Goal: Transaction & Acquisition: Obtain resource

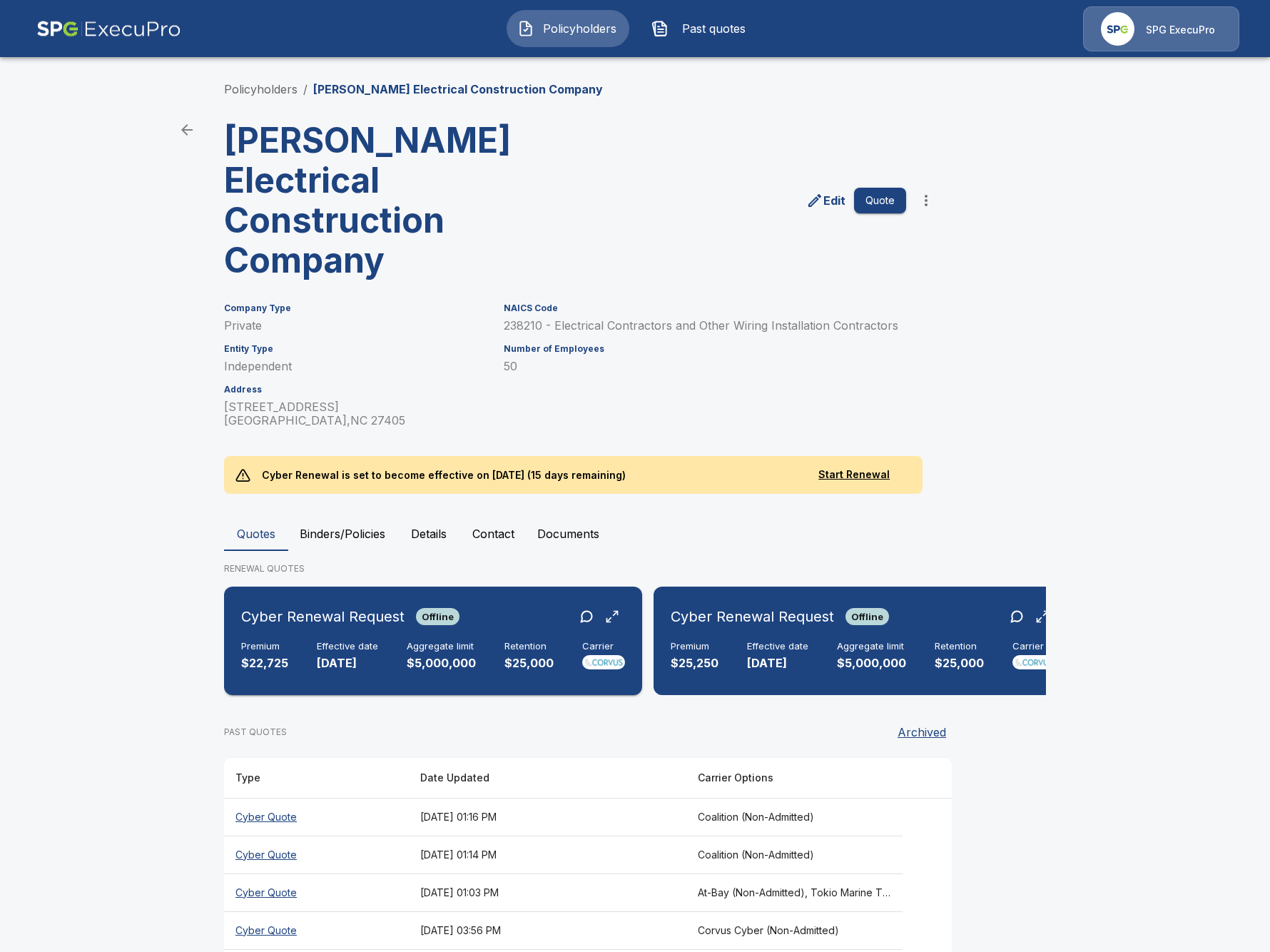
drag, startPoint x: 118, startPoint y: 698, endPoint x: 228, endPoint y: 642, distance: 123.4
click at [119, 695] on main "Policyholders / Cooper Electrical Construction Company Cooper Electrical Constr…" at bounding box center [635, 526] width 1270 height 1052
drag, startPoint x: 216, startPoint y: 732, endPoint x: 224, endPoint y: 724, distance: 11.3
click at [217, 731] on div "Policyholders / Cooper Electrical Construction Company Cooper Electrical Constr…" at bounding box center [635, 552] width 856 height 998
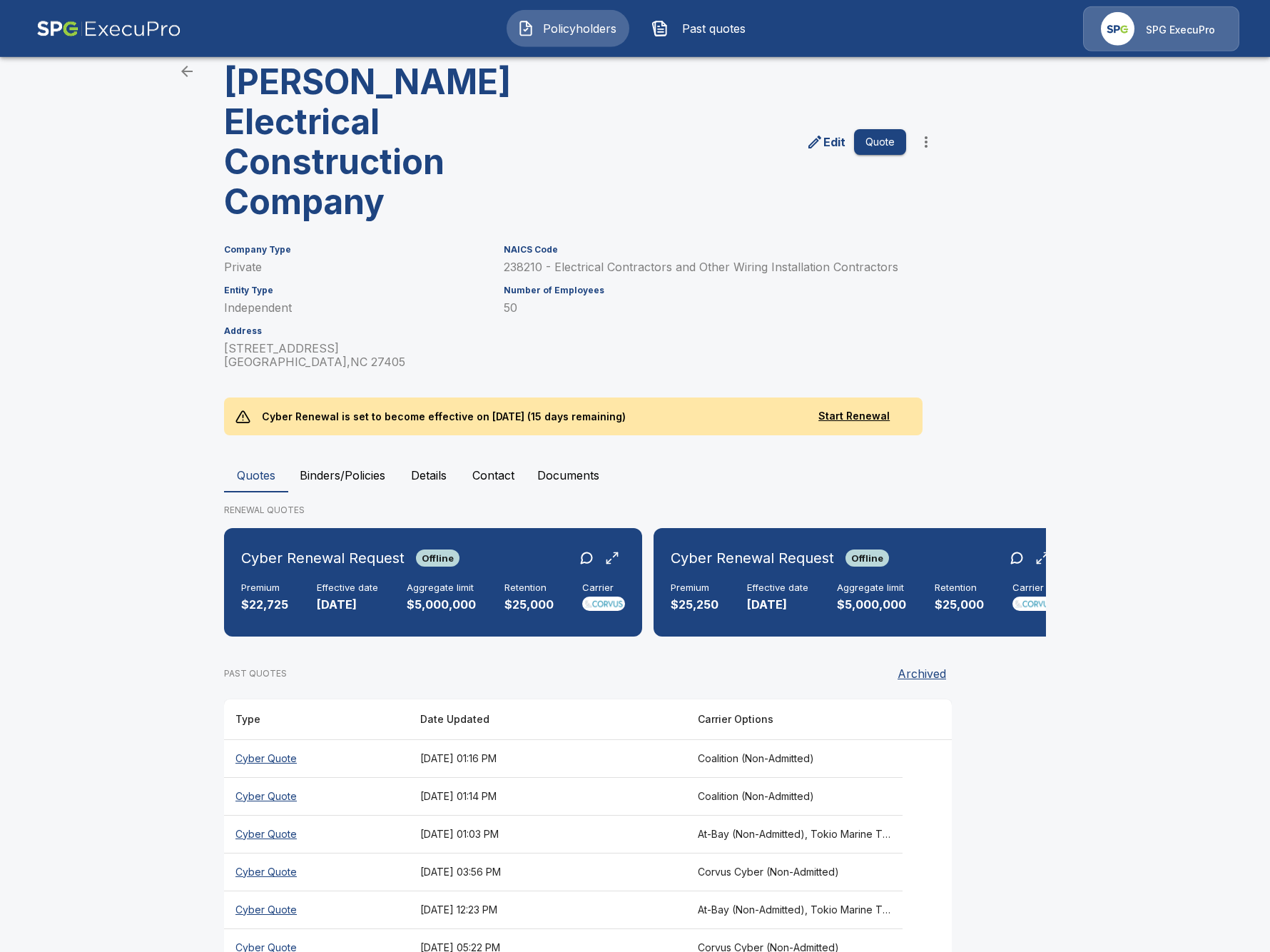
scroll to position [59, 0]
click at [877, 814] on th "At-Bay (Non-Admitted), Tokio Marine TMHCC (Non-Admitted), Beazley, Elpha (Non-A…" at bounding box center [794, 833] width 216 height 38
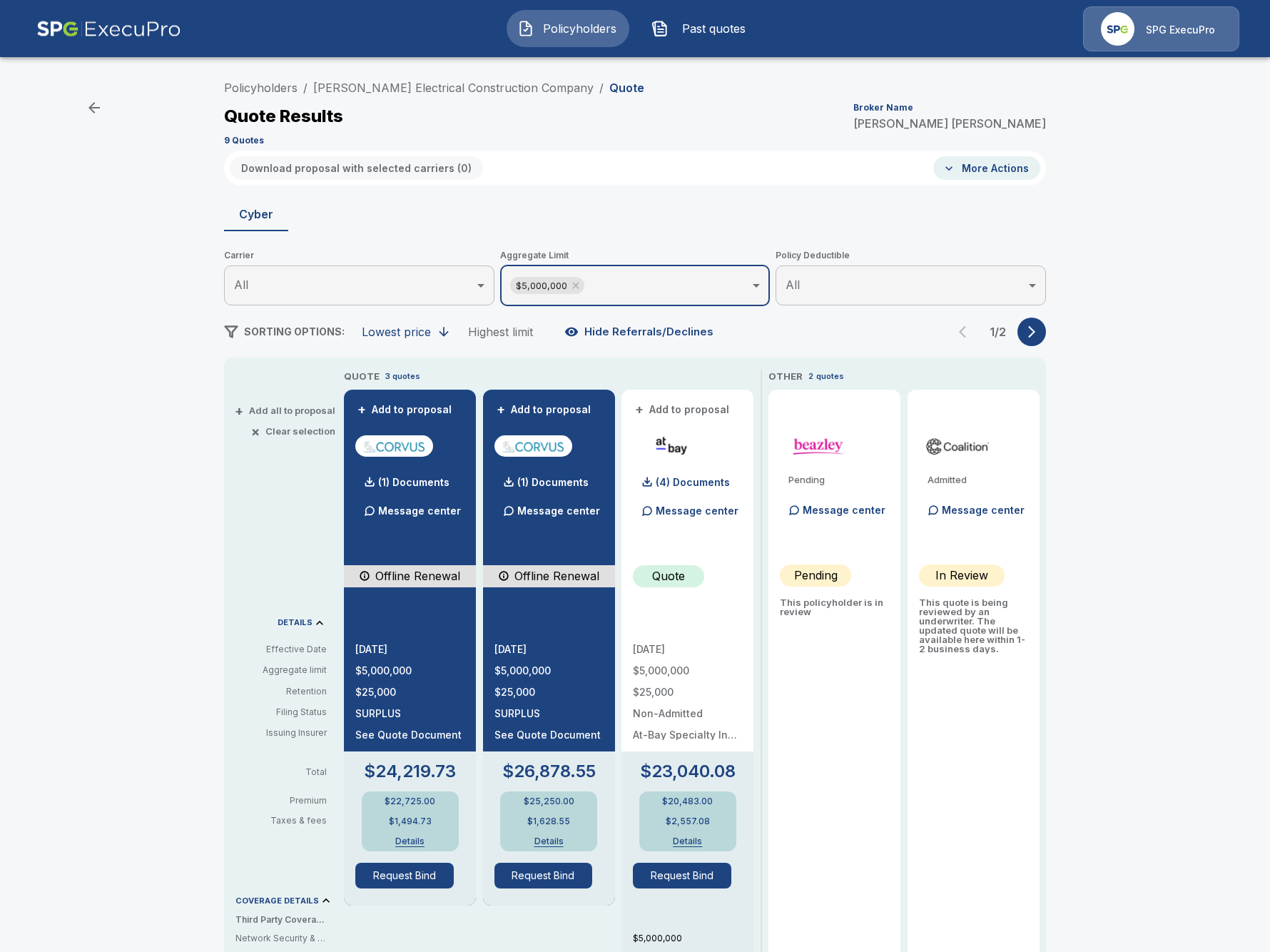
drag, startPoint x: 574, startPoint y: 287, endPoint x: 698, endPoint y: 308, distance: 125.8
click at [574, 287] on icon at bounding box center [576, 285] width 12 height 12
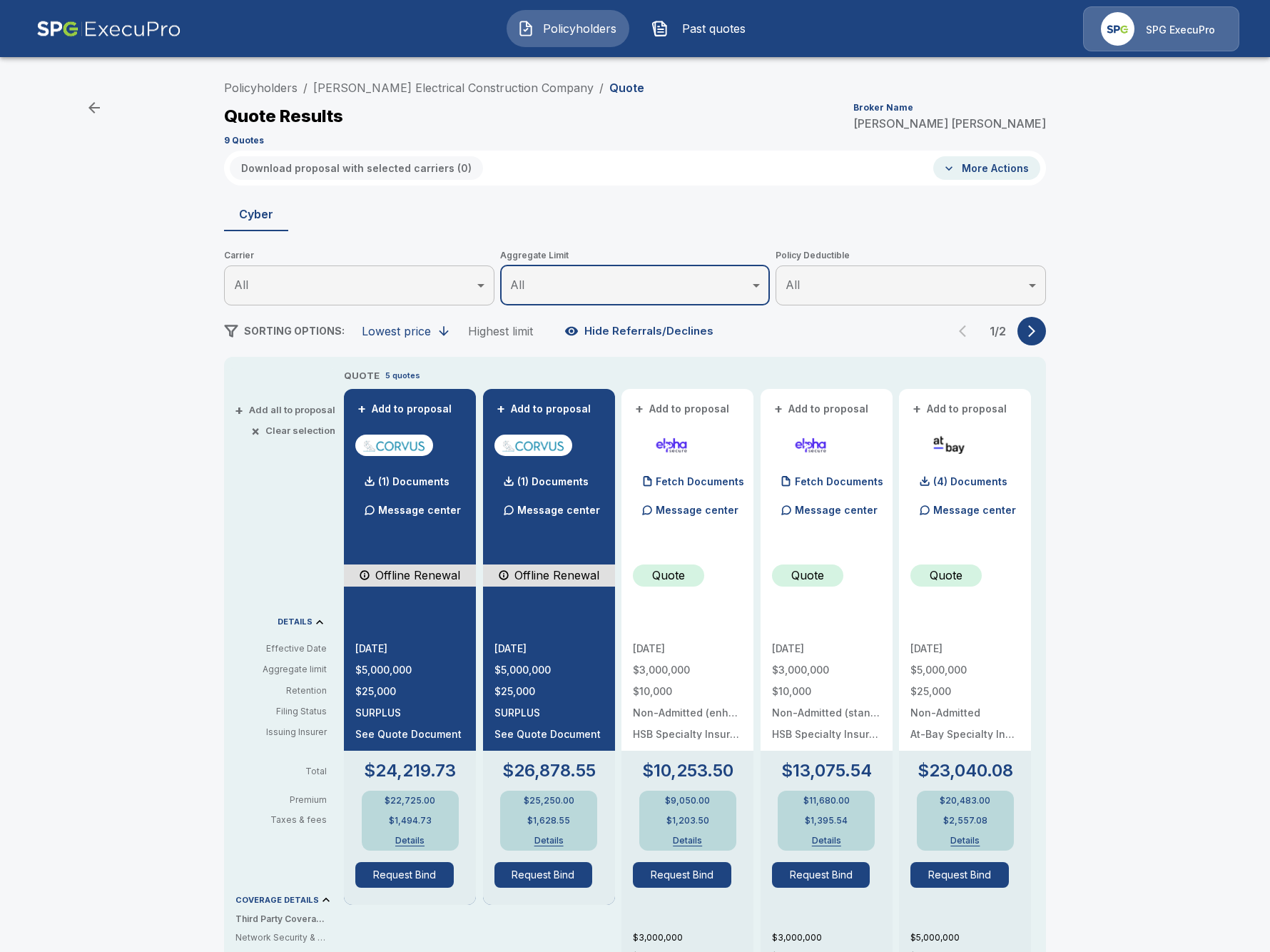
click at [1039, 334] on button "button" at bounding box center [1032, 331] width 28 height 28
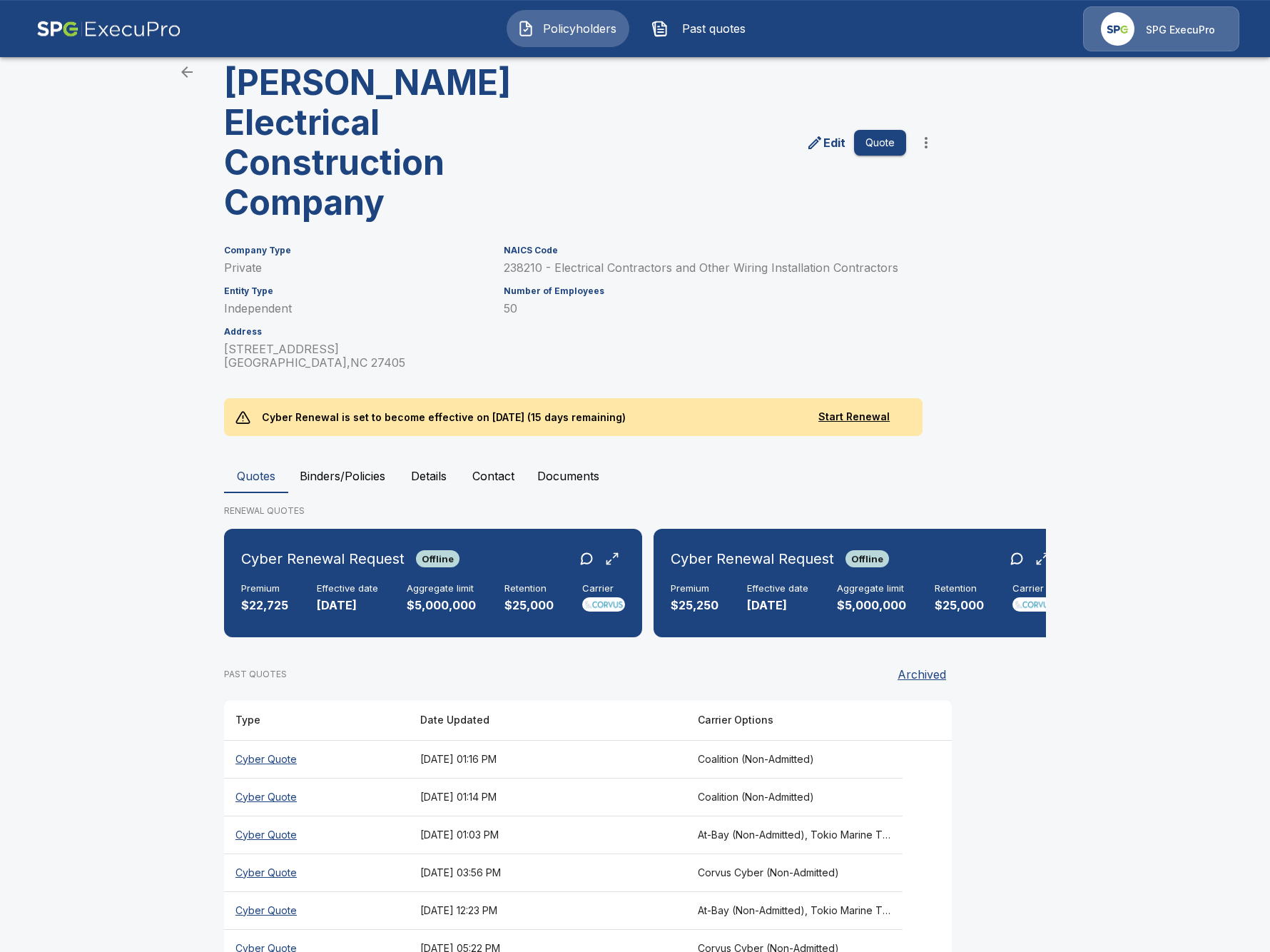
scroll to position [59, 0]
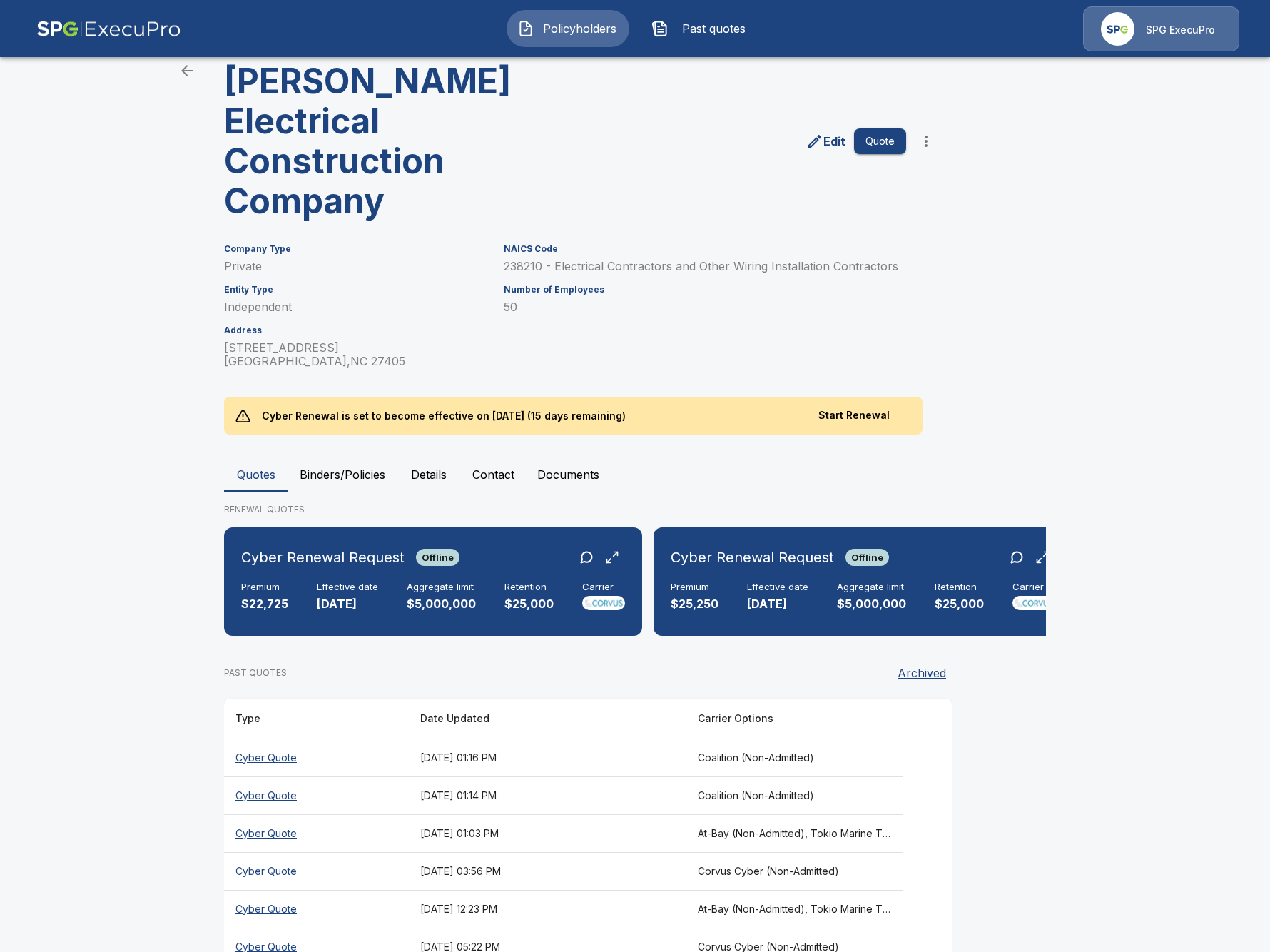
click at [791, 890] on th "At-Bay (Non-Admitted), Tokio Marine TMHCC (Non-Admitted), Beazley, Elpha (Non-A…" at bounding box center [794, 909] width 216 height 38
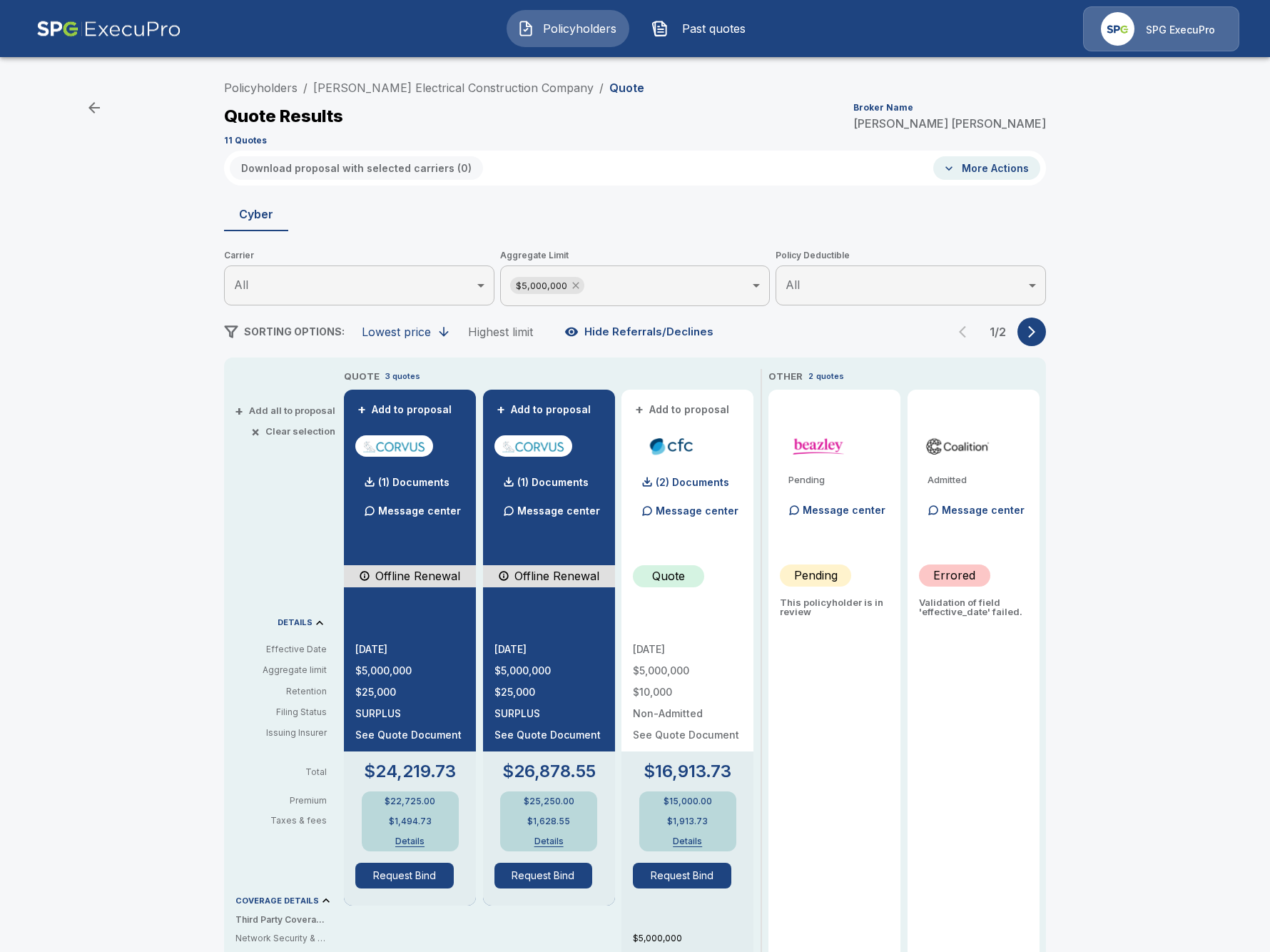
click at [575, 287] on icon at bounding box center [576, 285] width 12 height 12
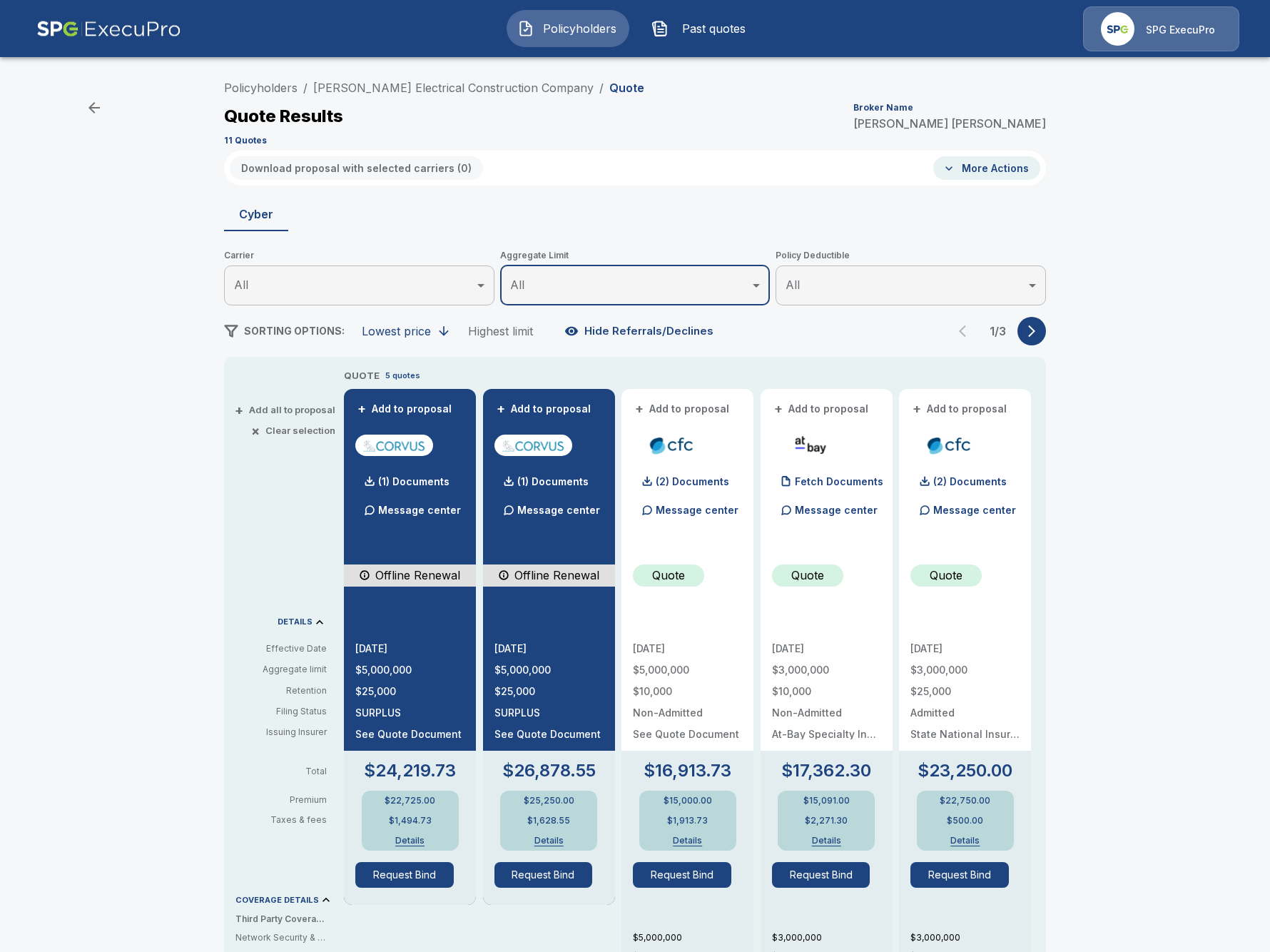
click at [1029, 330] on icon "button" at bounding box center [1032, 331] width 14 height 14
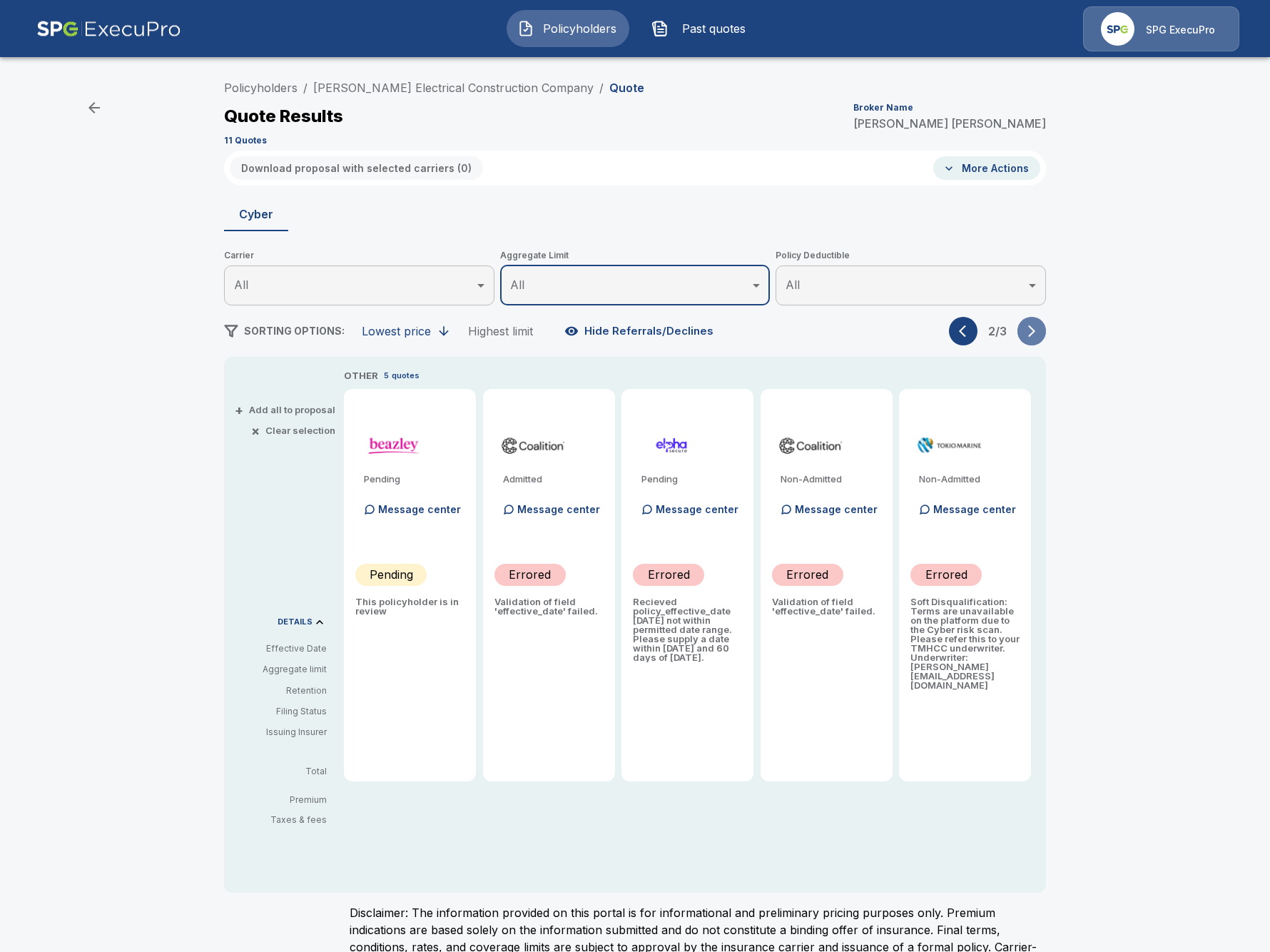
click at [1029, 330] on icon "button" at bounding box center [1032, 331] width 14 height 14
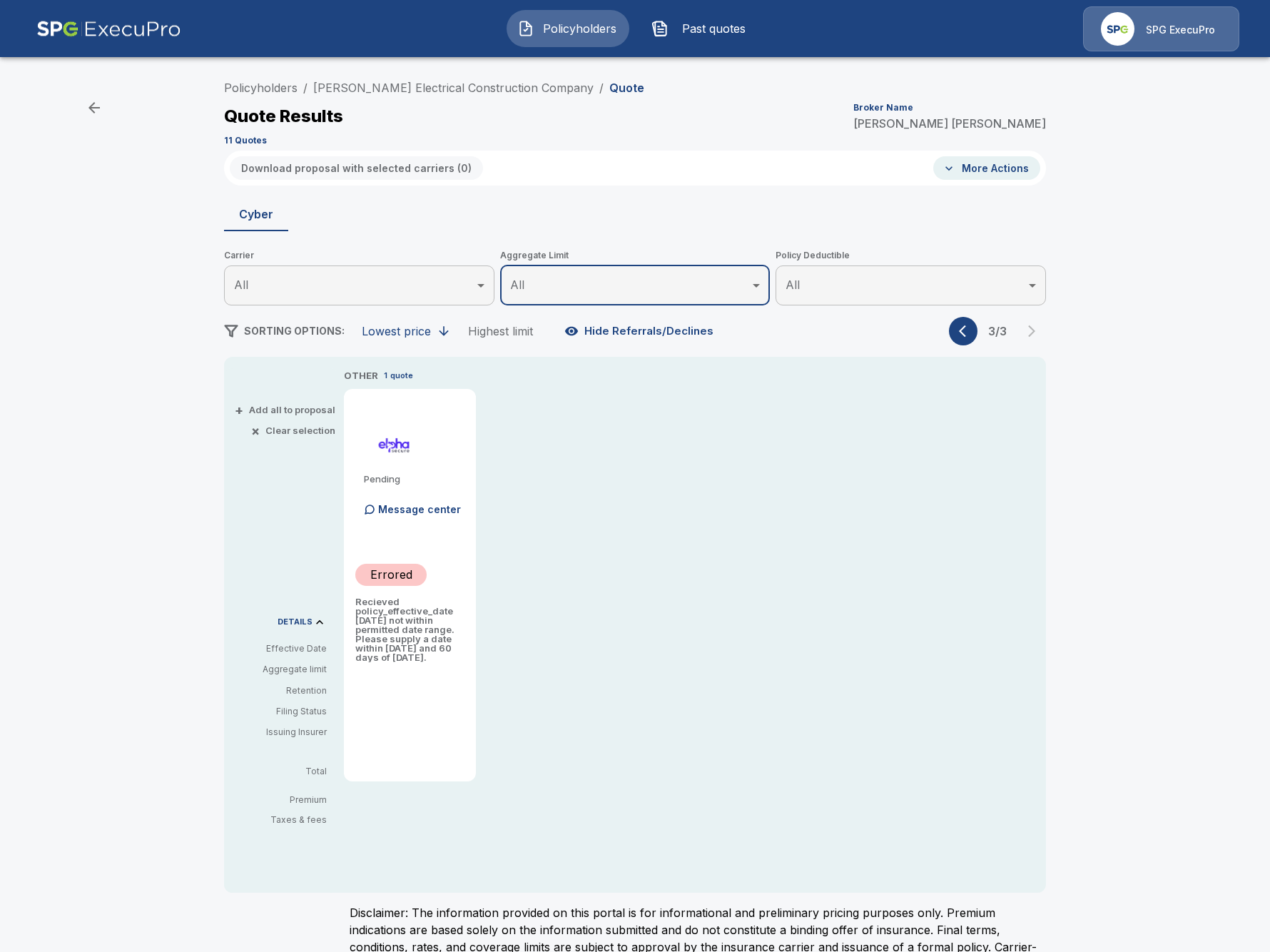
click at [954, 336] on button "button" at bounding box center [963, 331] width 28 height 28
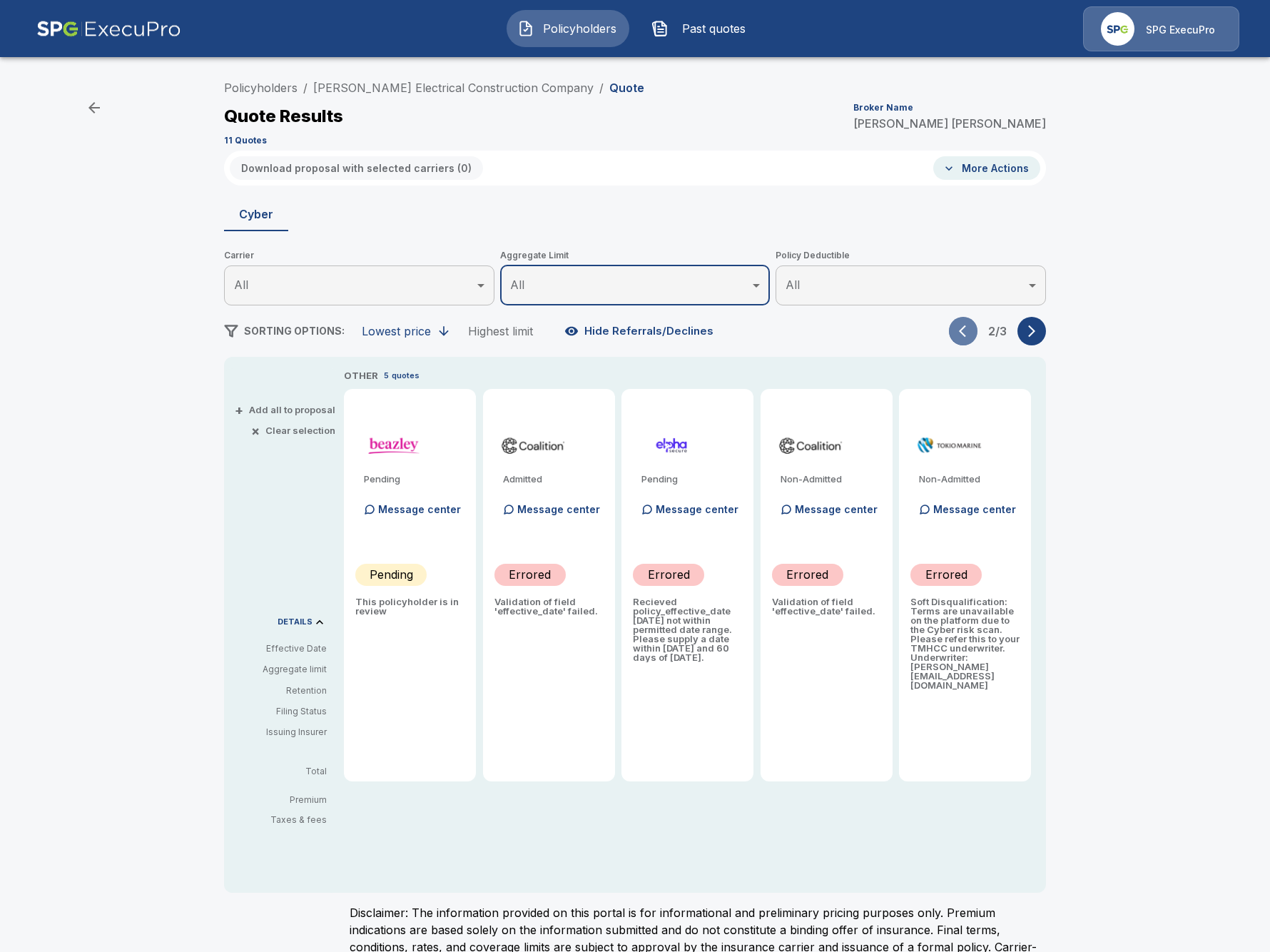
click at [954, 336] on button "button" at bounding box center [963, 331] width 28 height 28
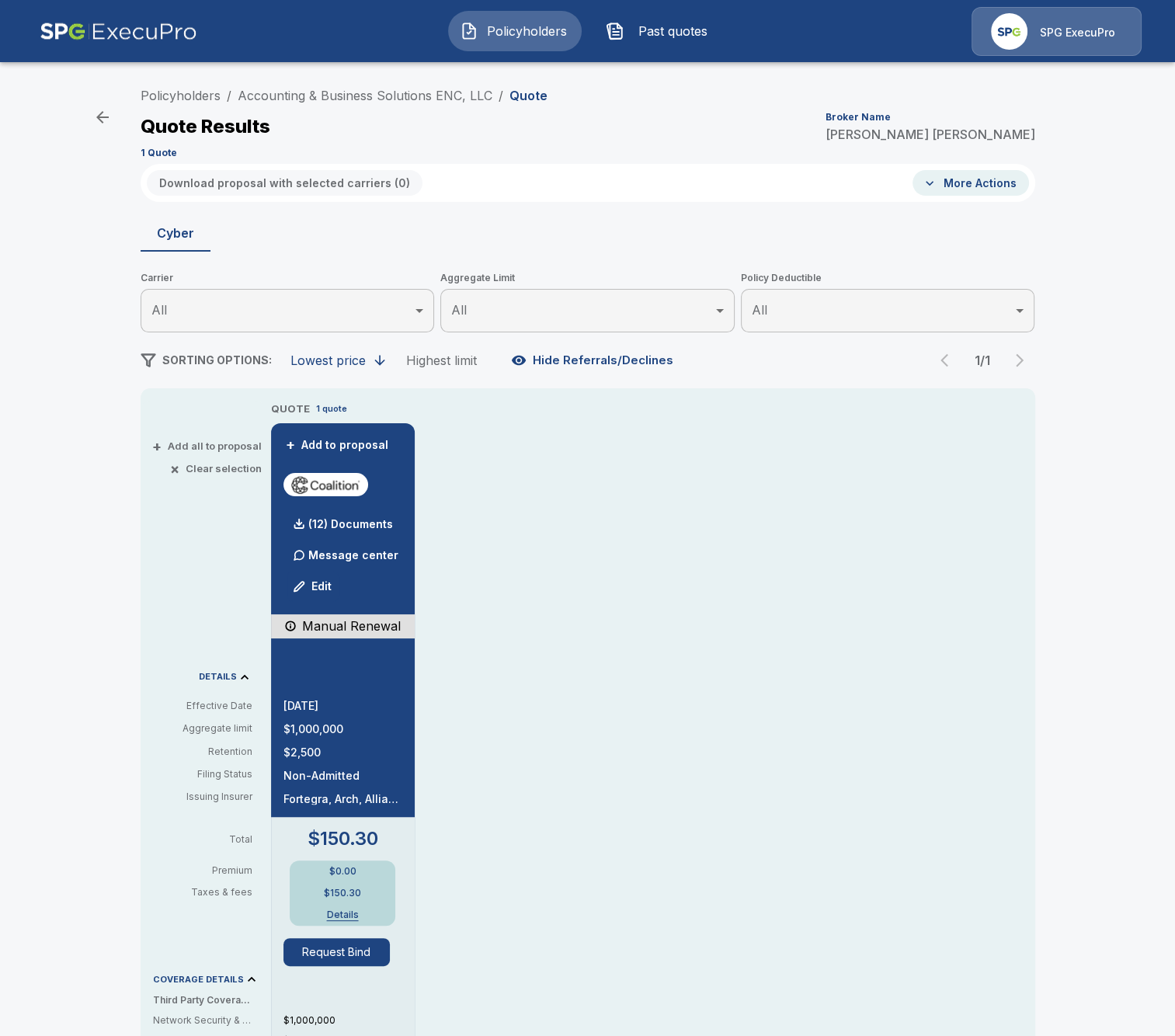
click at [88, 421] on div "Policyholders / Accounting & Business Solutions ENC, LLC / Quote Quote Results …" at bounding box center [588, 831] width 1175 height 1515
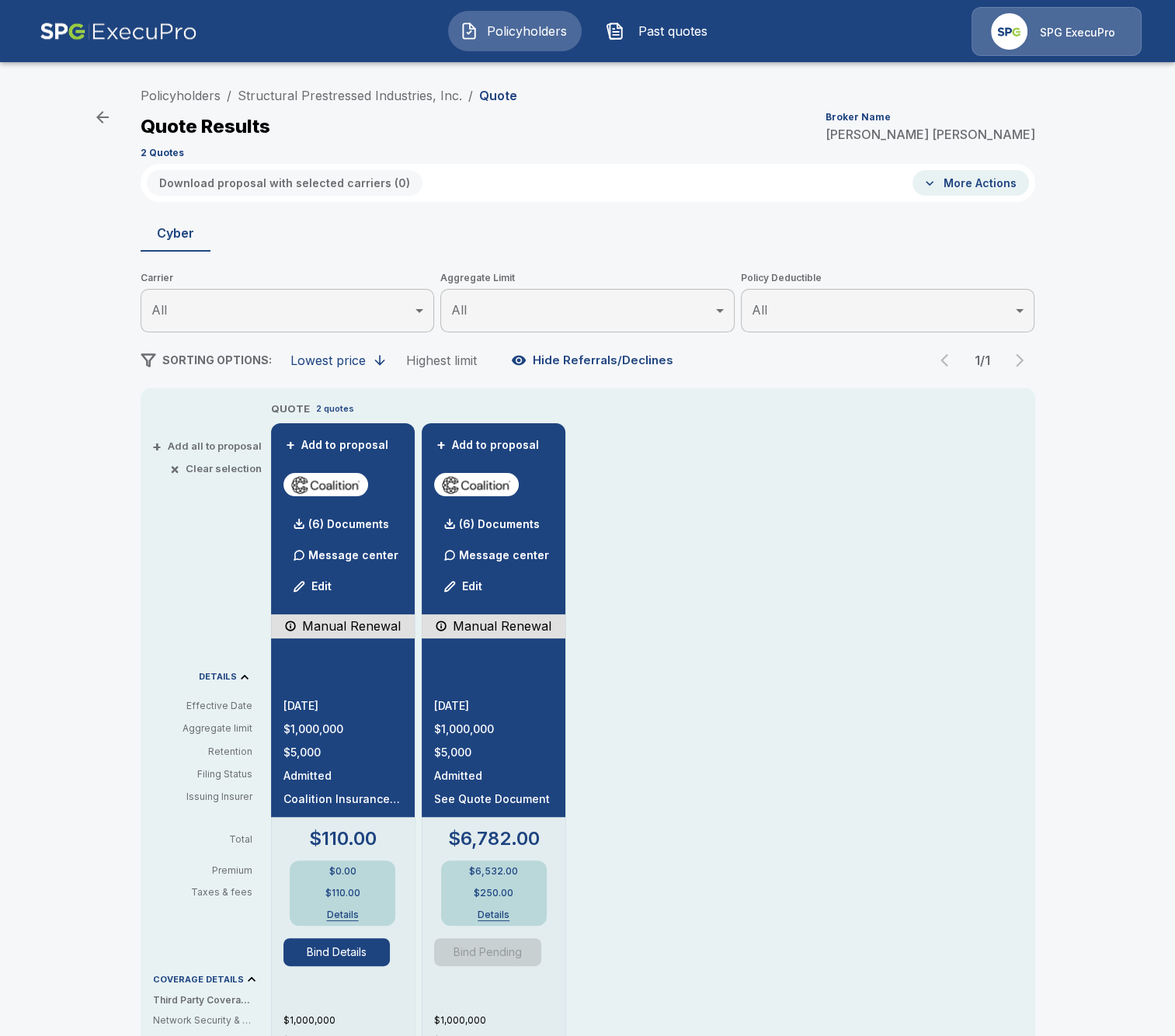
click at [80, 731] on div "Policyholders / Structural Prestressed Industries, Inc. / Quote Quote Results B…" at bounding box center [588, 831] width 1175 height 1515
click at [328, 100] on link "Structural Prestressed Industries, Inc." at bounding box center [350, 95] width 224 height 15
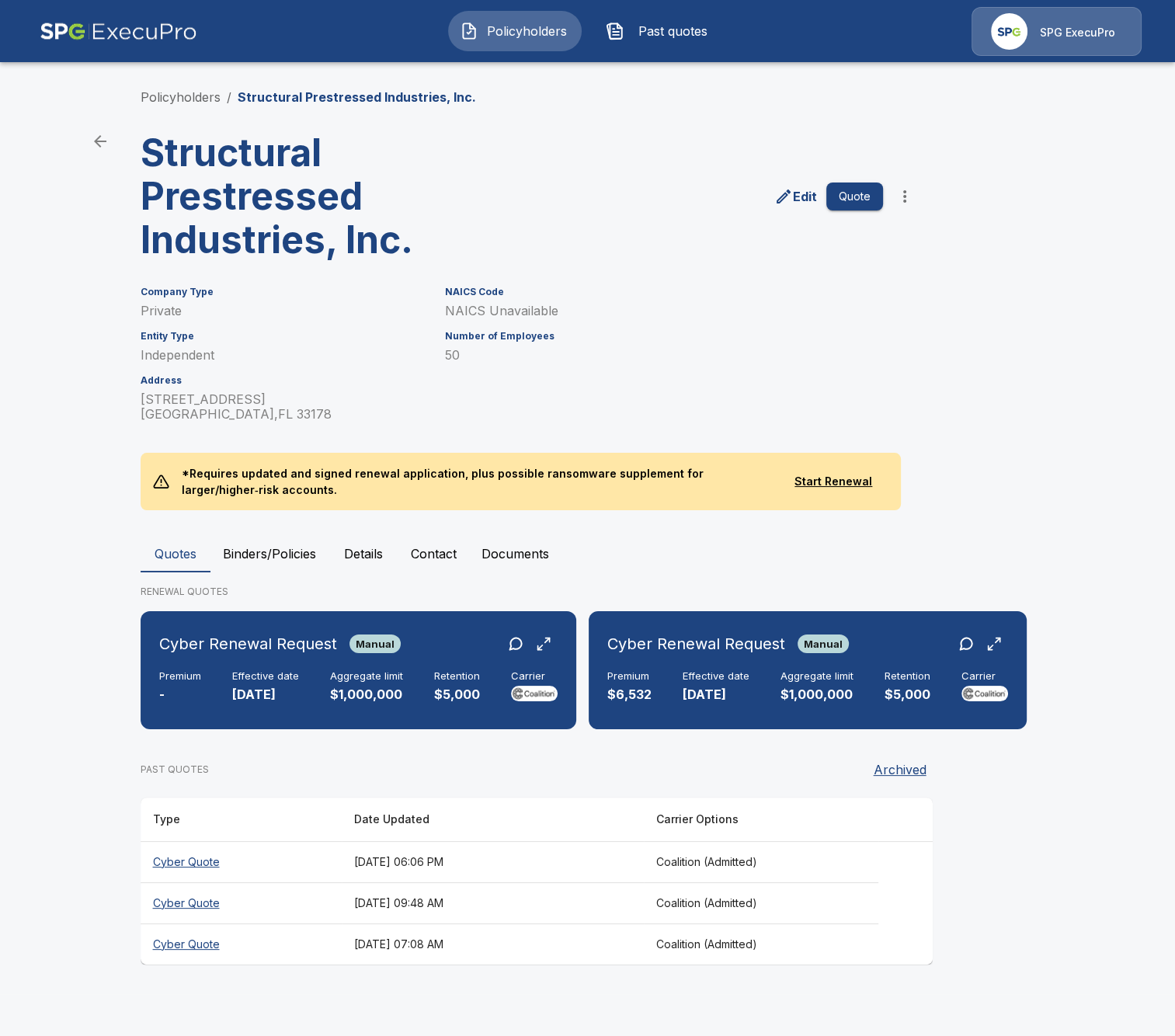
click at [304, 562] on button "Binders/Policies" at bounding box center [270, 554] width 118 height 38
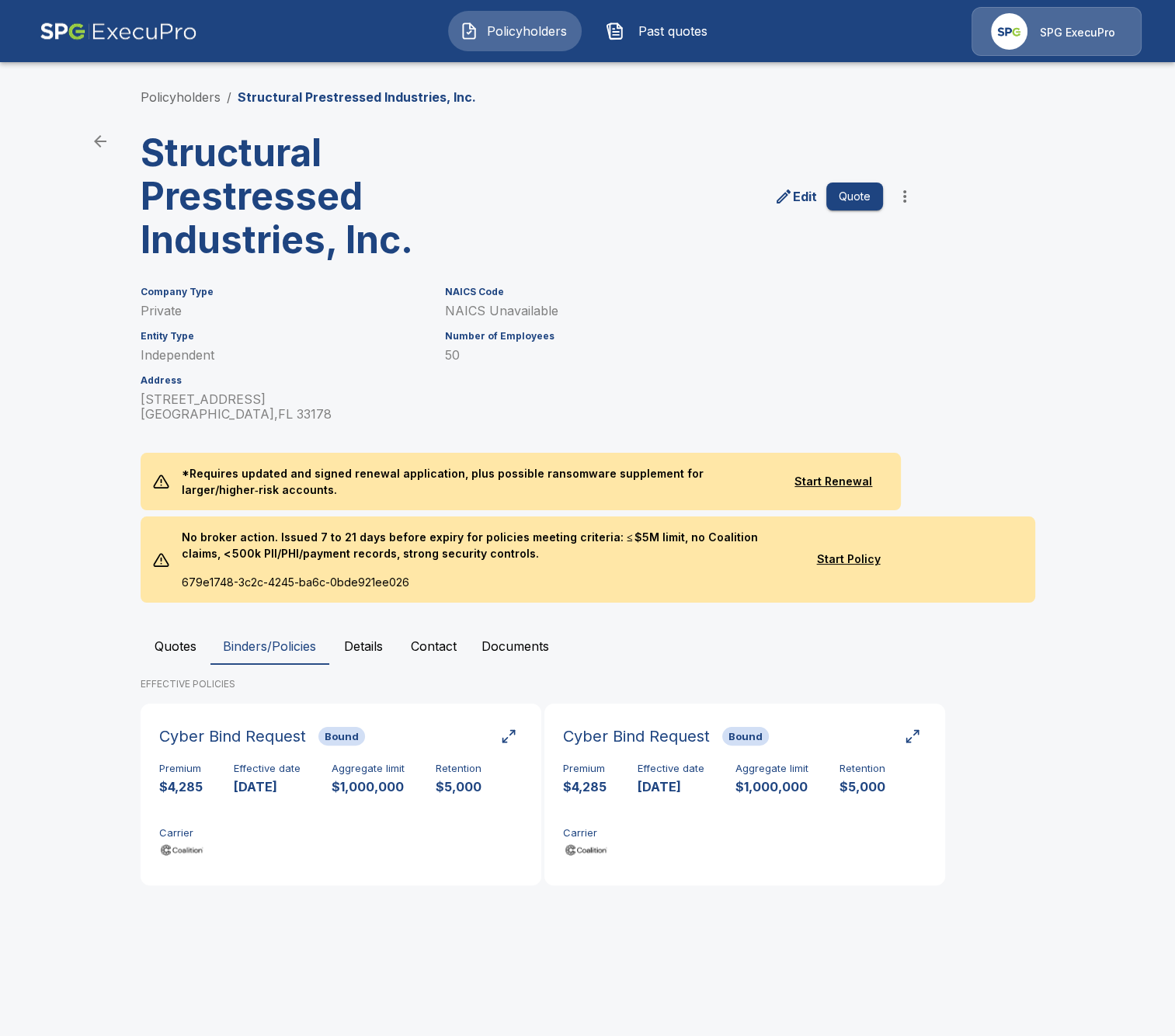
click at [180, 647] on button "Quotes" at bounding box center [176, 646] width 70 height 38
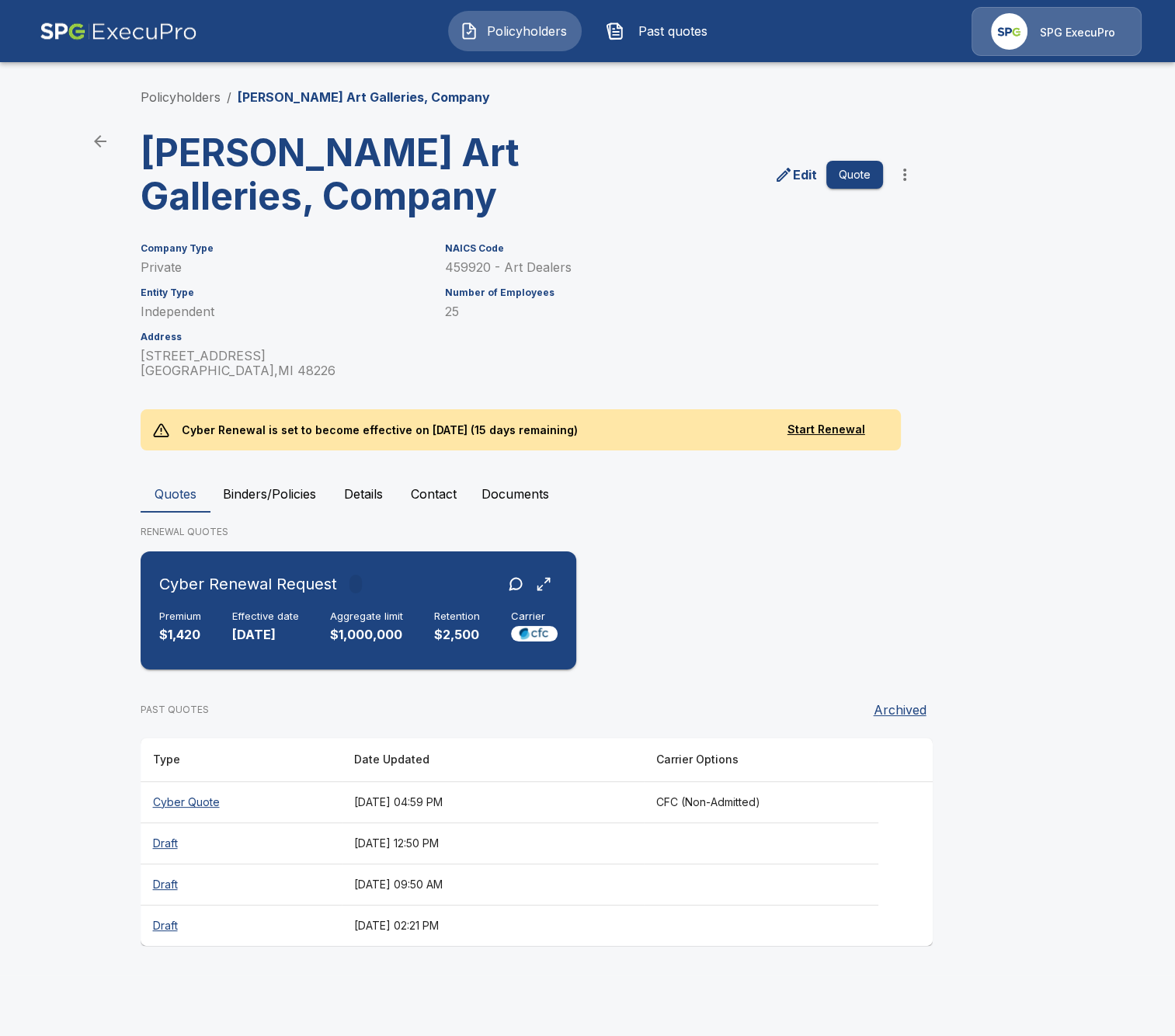
click at [419, 622] on div "Premium $1,420 Effective date [DATE] Aggregate limit $1,000,000 Retention $2,50…" at bounding box center [358, 628] width 398 height 34
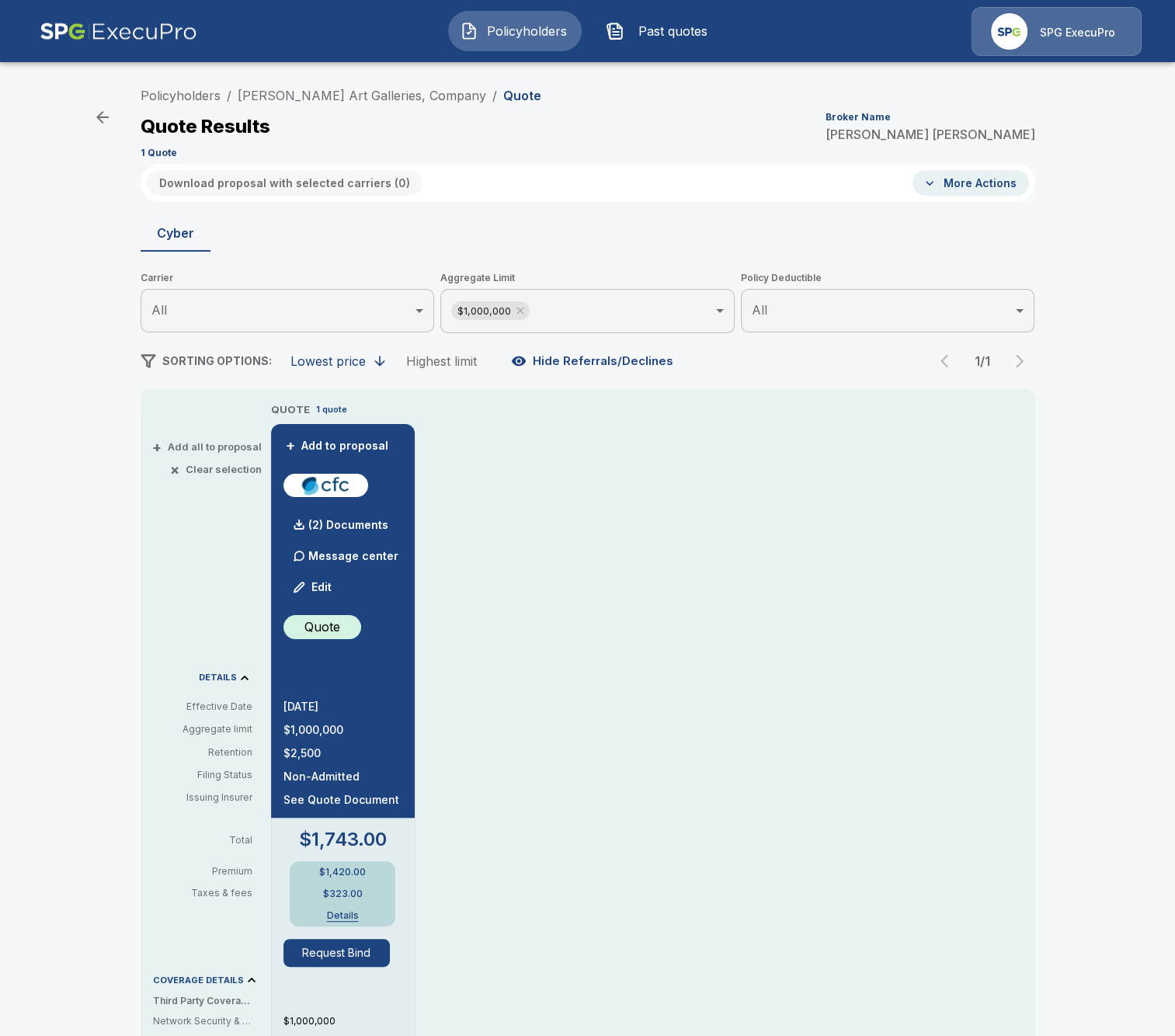
click at [328, 589] on button "Edit" at bounding box center [313, 586] width 53 height 31
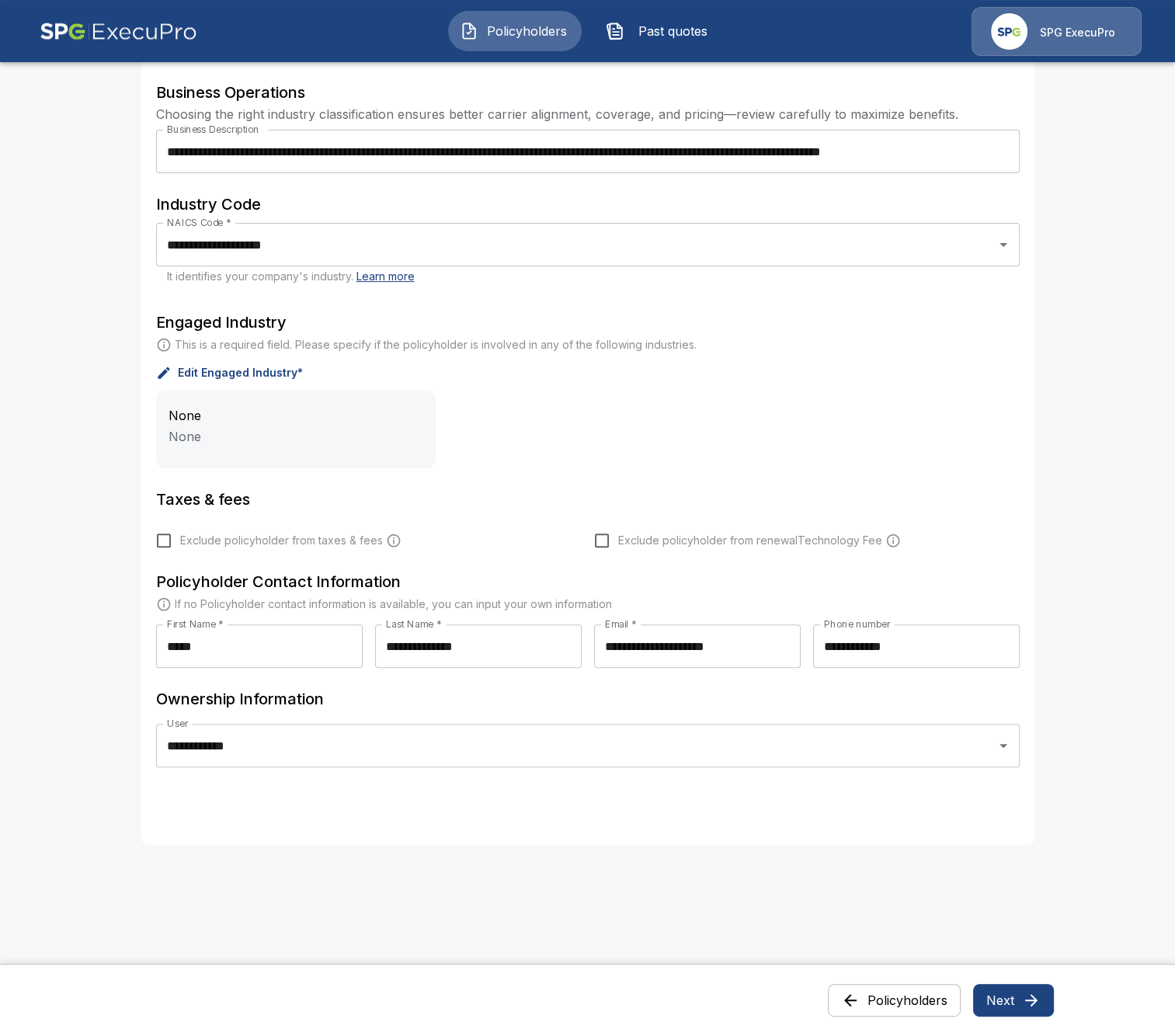
scroll to position [420, 0]
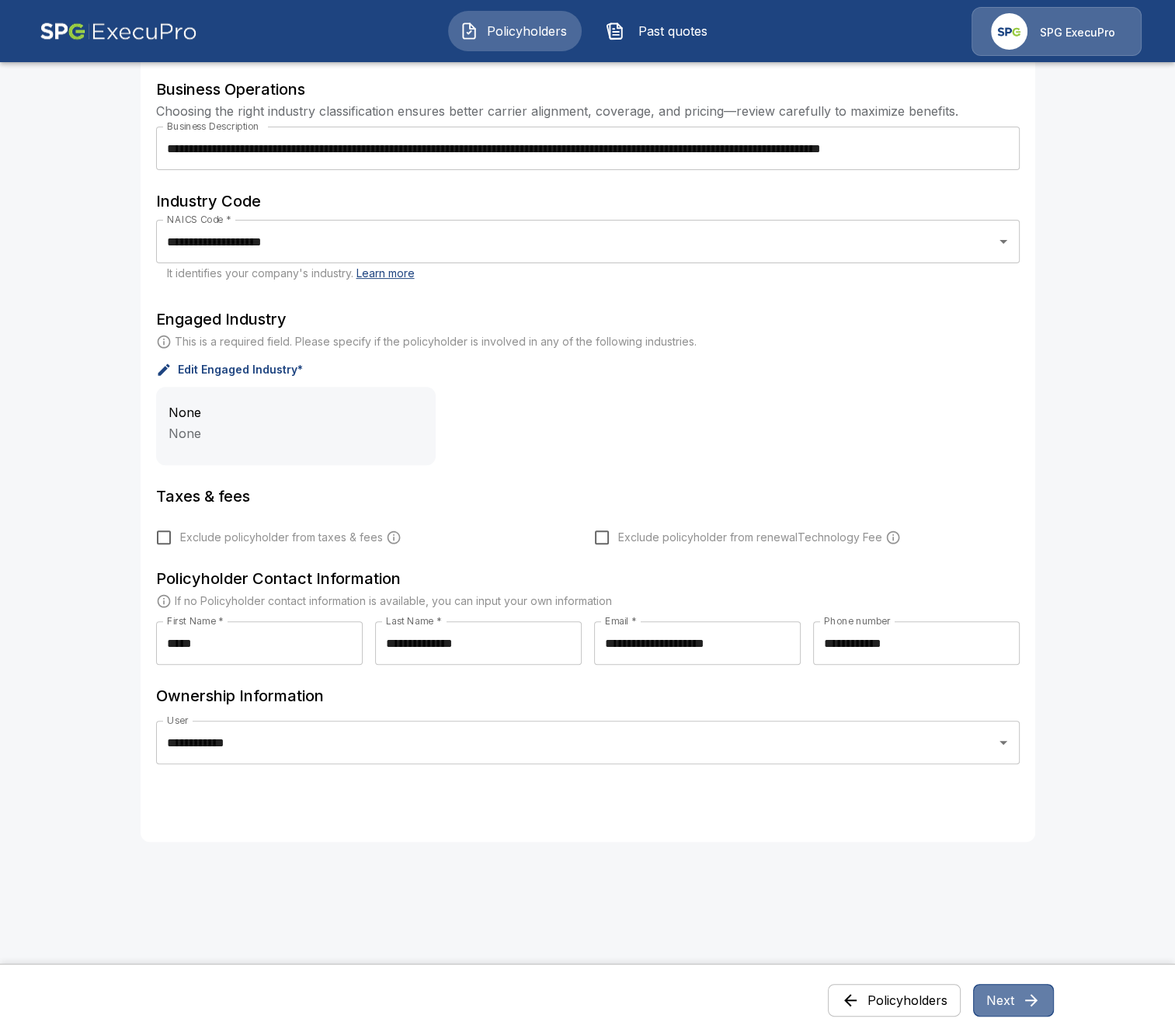
click at [1011, 1005] on button "Next" at bounding box center [1013, 1000] width 81 height 33
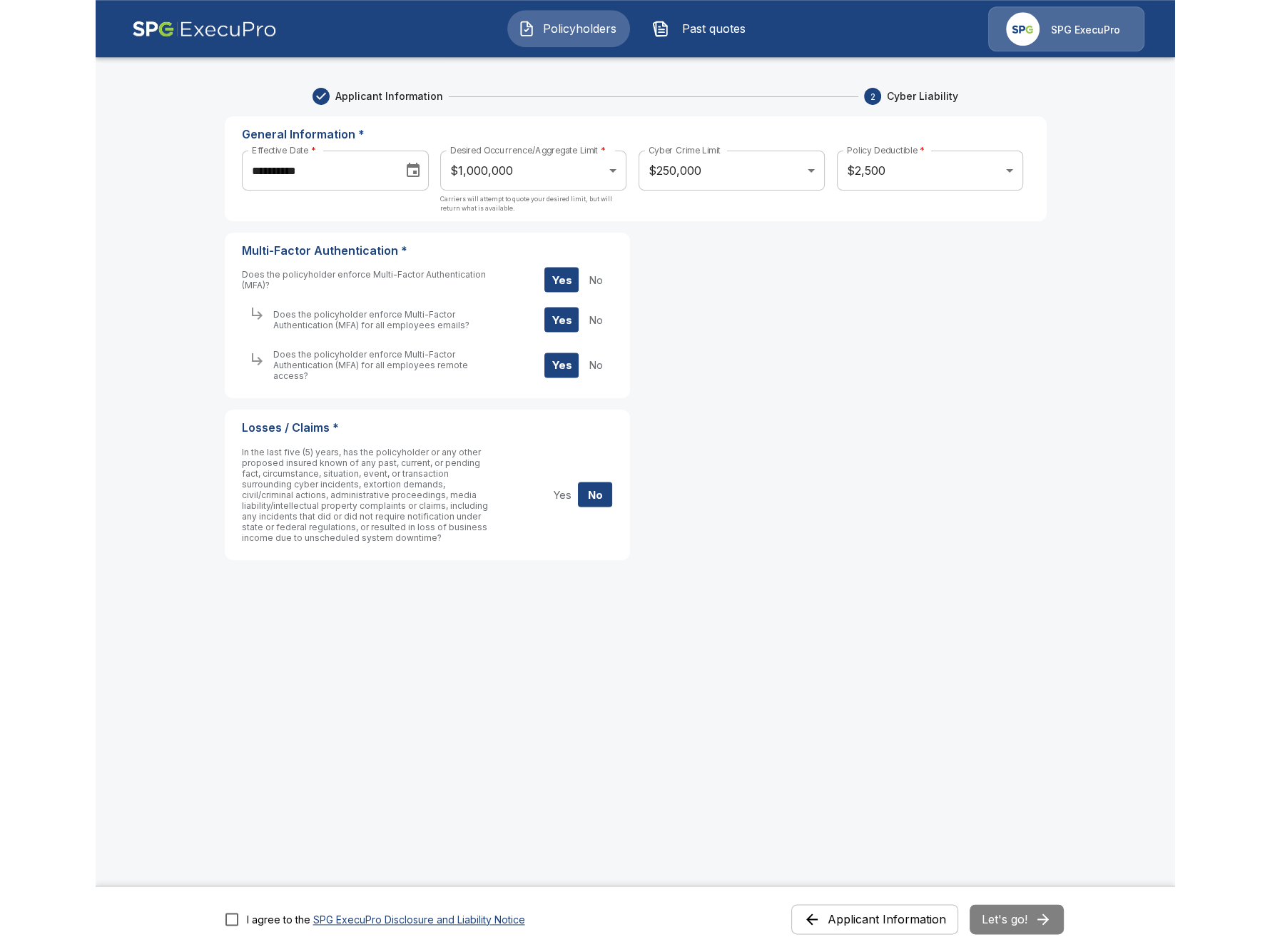
scroll to position [0, 0]
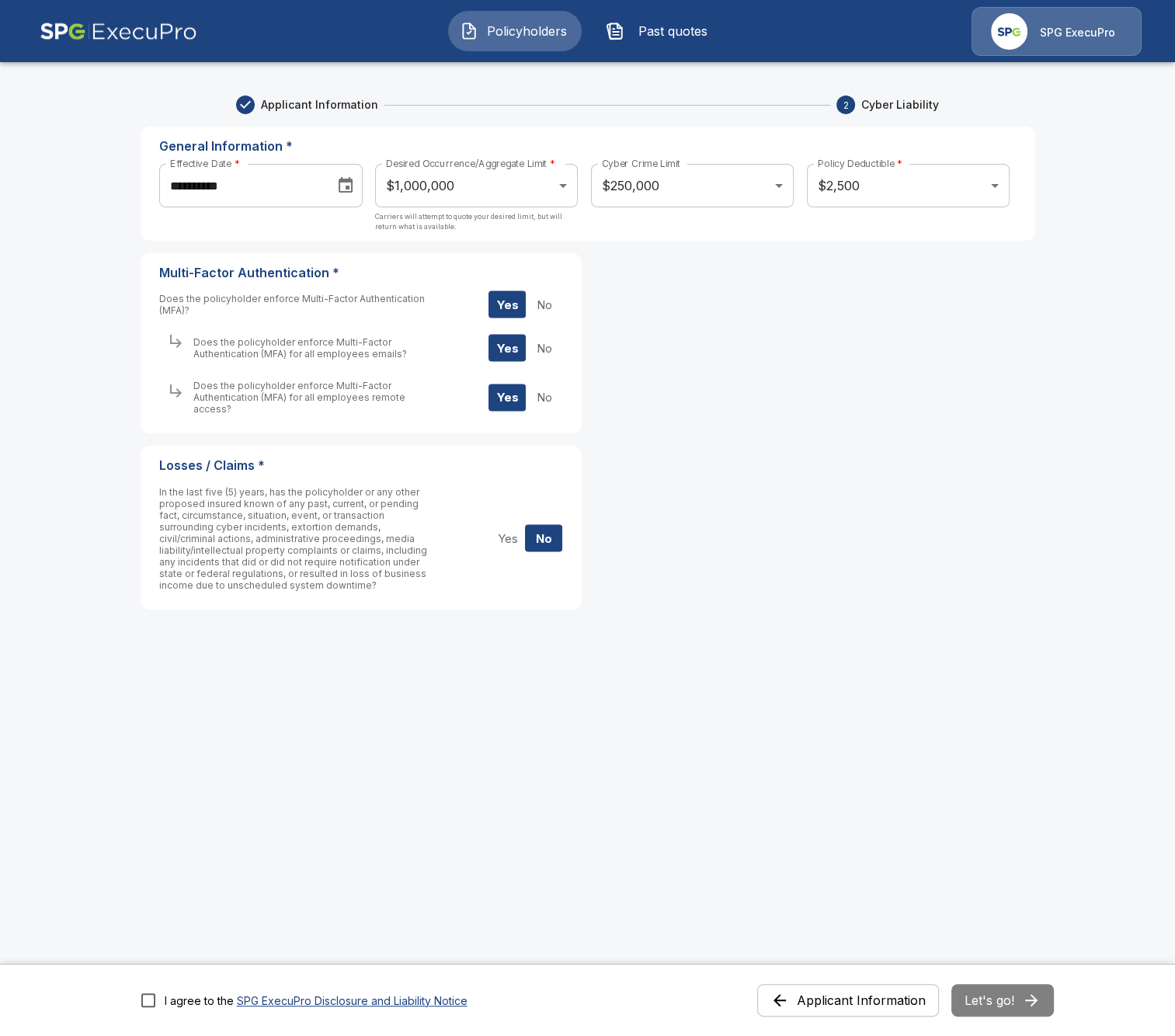
click at [548, 533] on div "**********" at bounding box center [588, 414] width 895 height 601
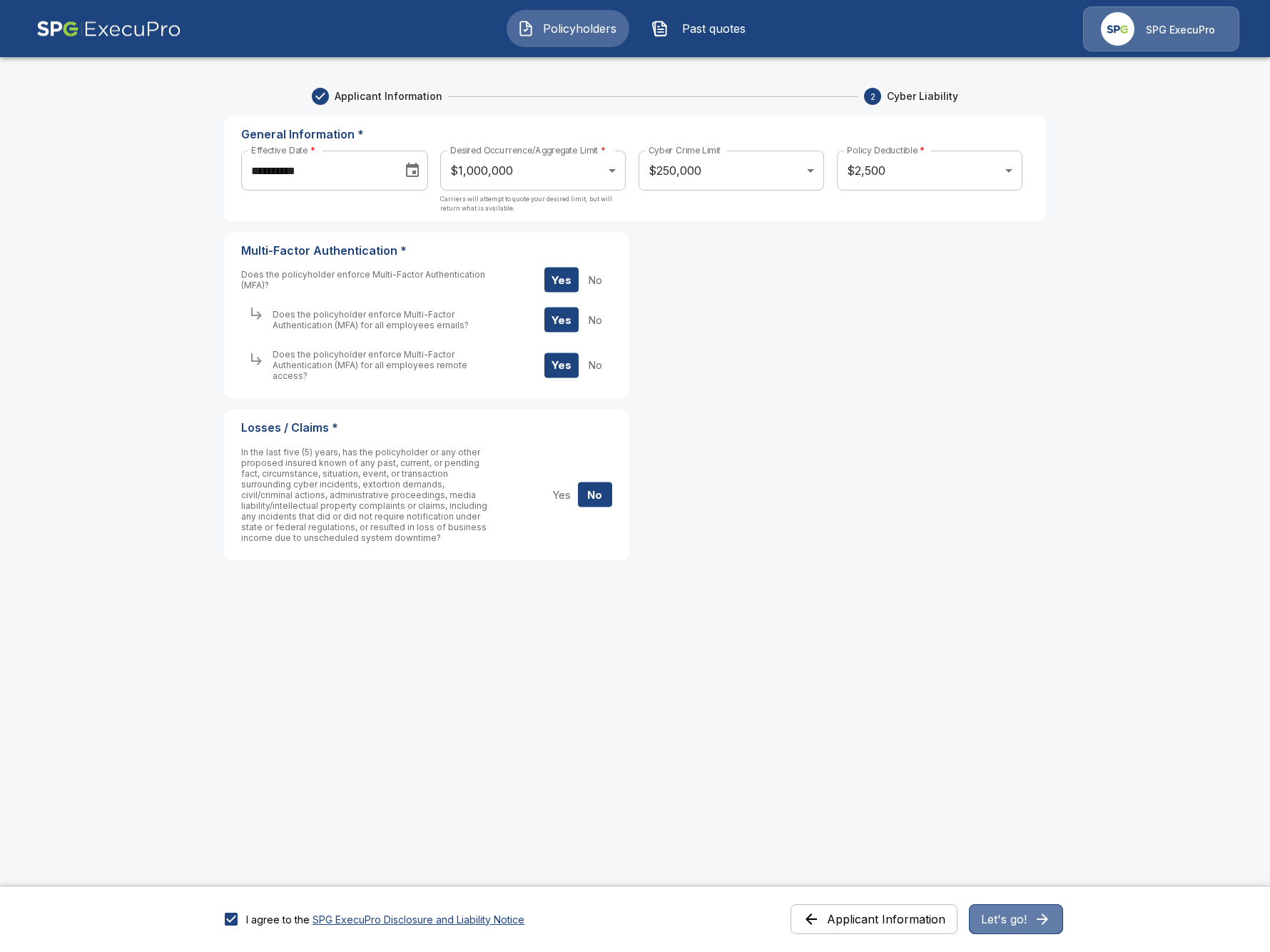
click at [1018, 916] on button "Let's go!" at bounding box center [1017, 919] width 94 height 30
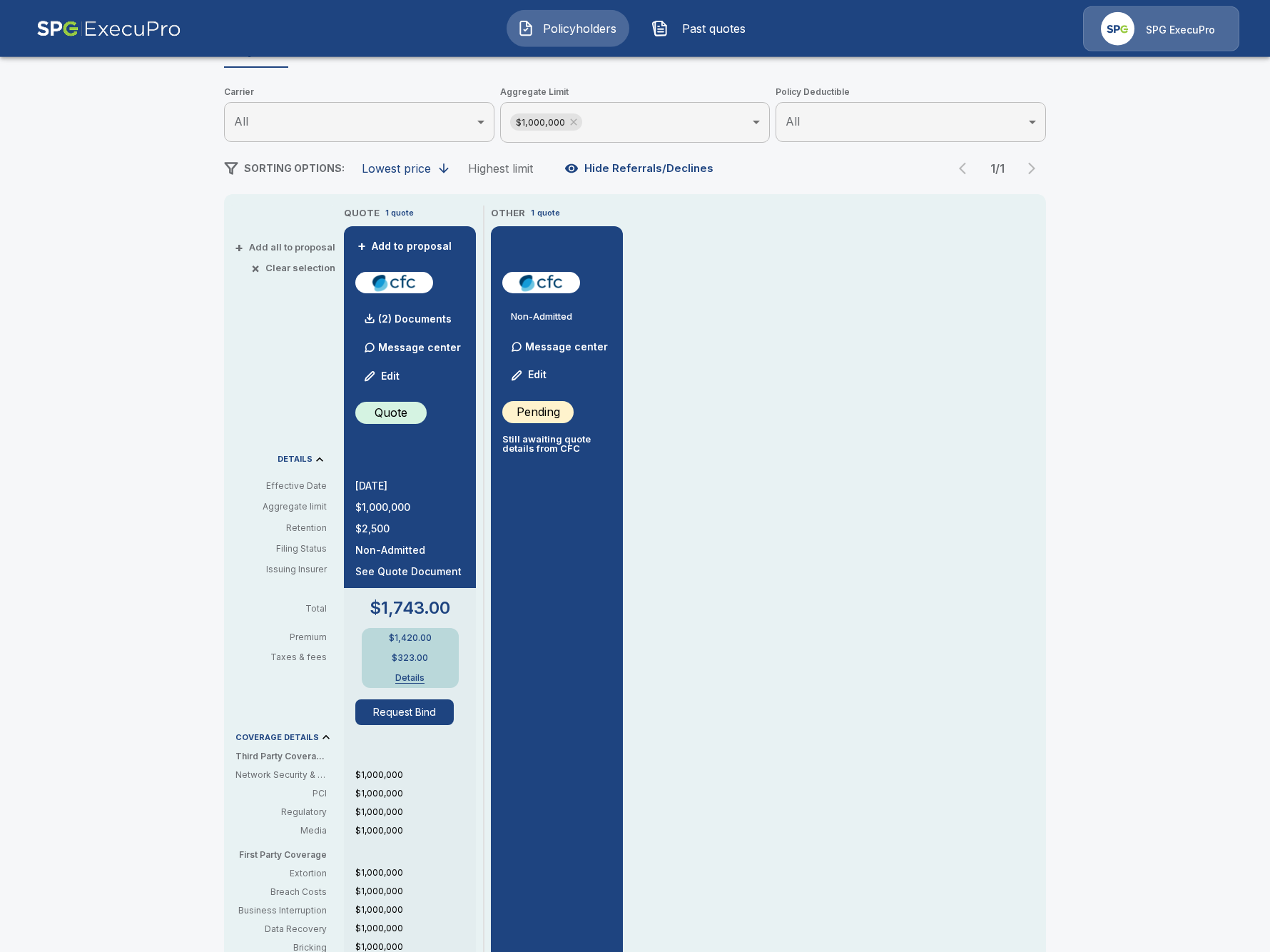
scroll to position [164, 0]
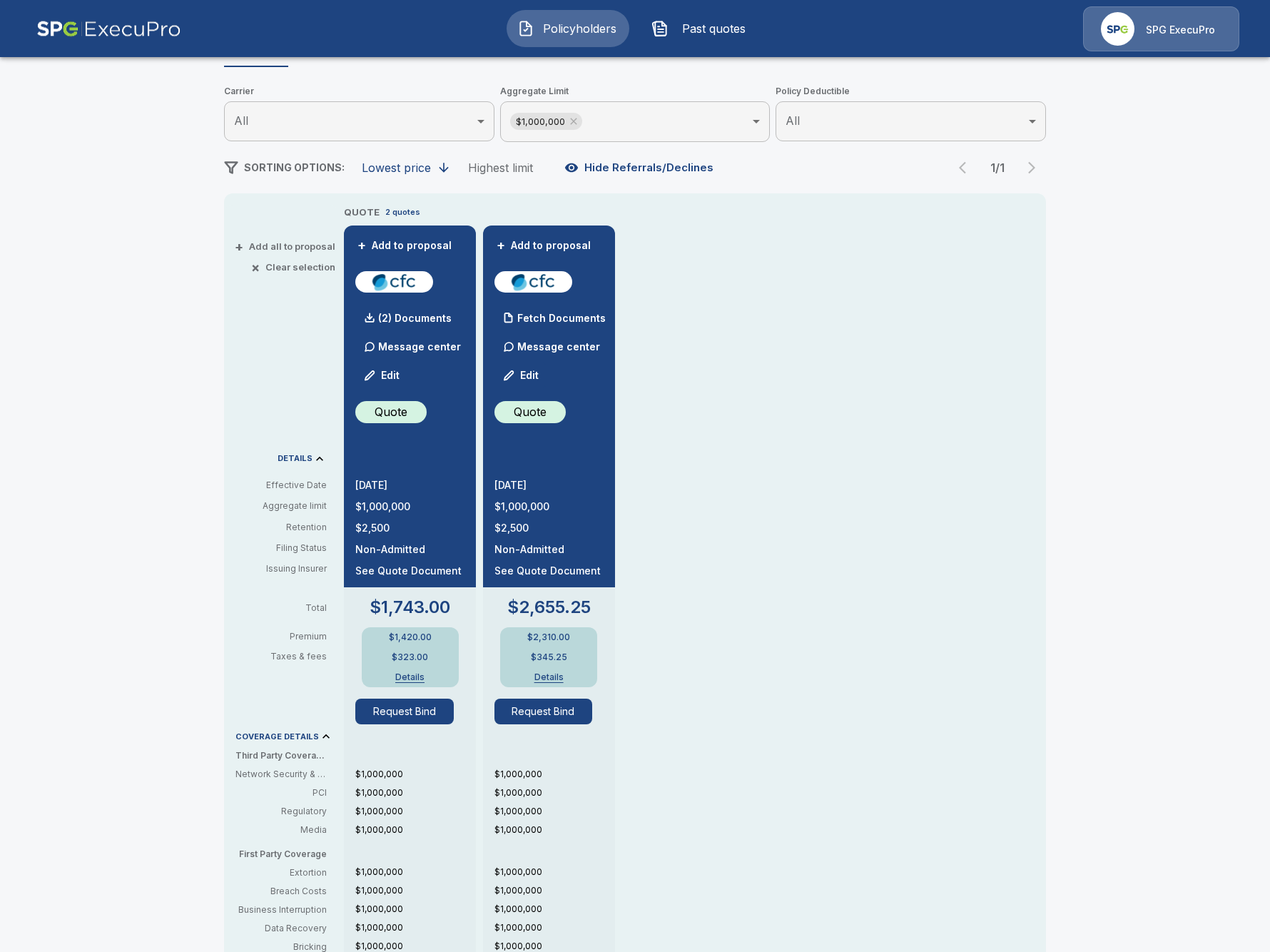
click at [712, 558] on div "QUOTE 2 quotes + Add to proposal (2) Documents Message center Edit Quote 9/30/2…" at bounding box center [695, 680] width 702 height 950
click at [570, 325] on div "Fetch Documents" at bounding box center [549, 318] width 111 height 28
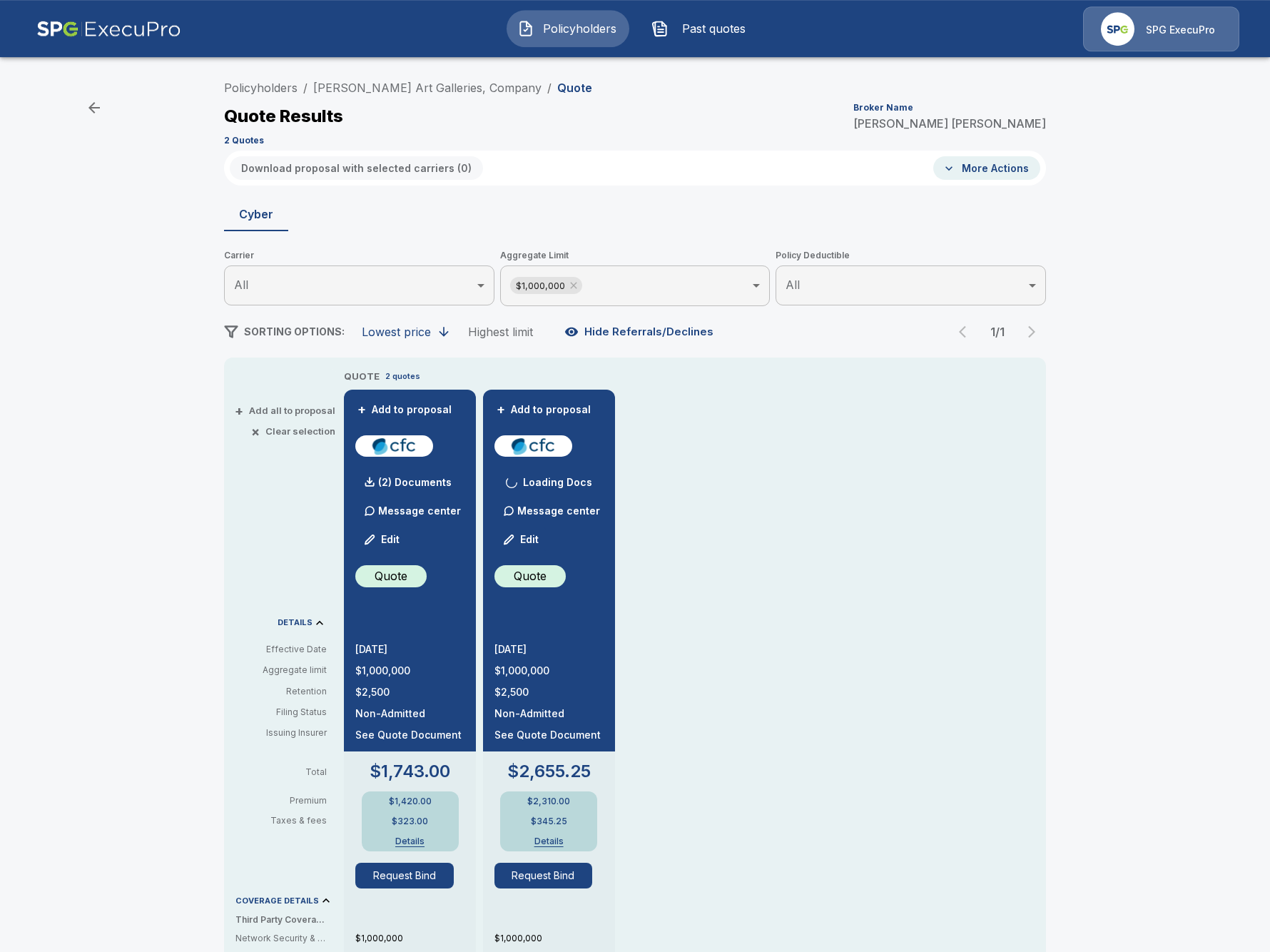
scroll to position [0, 0]
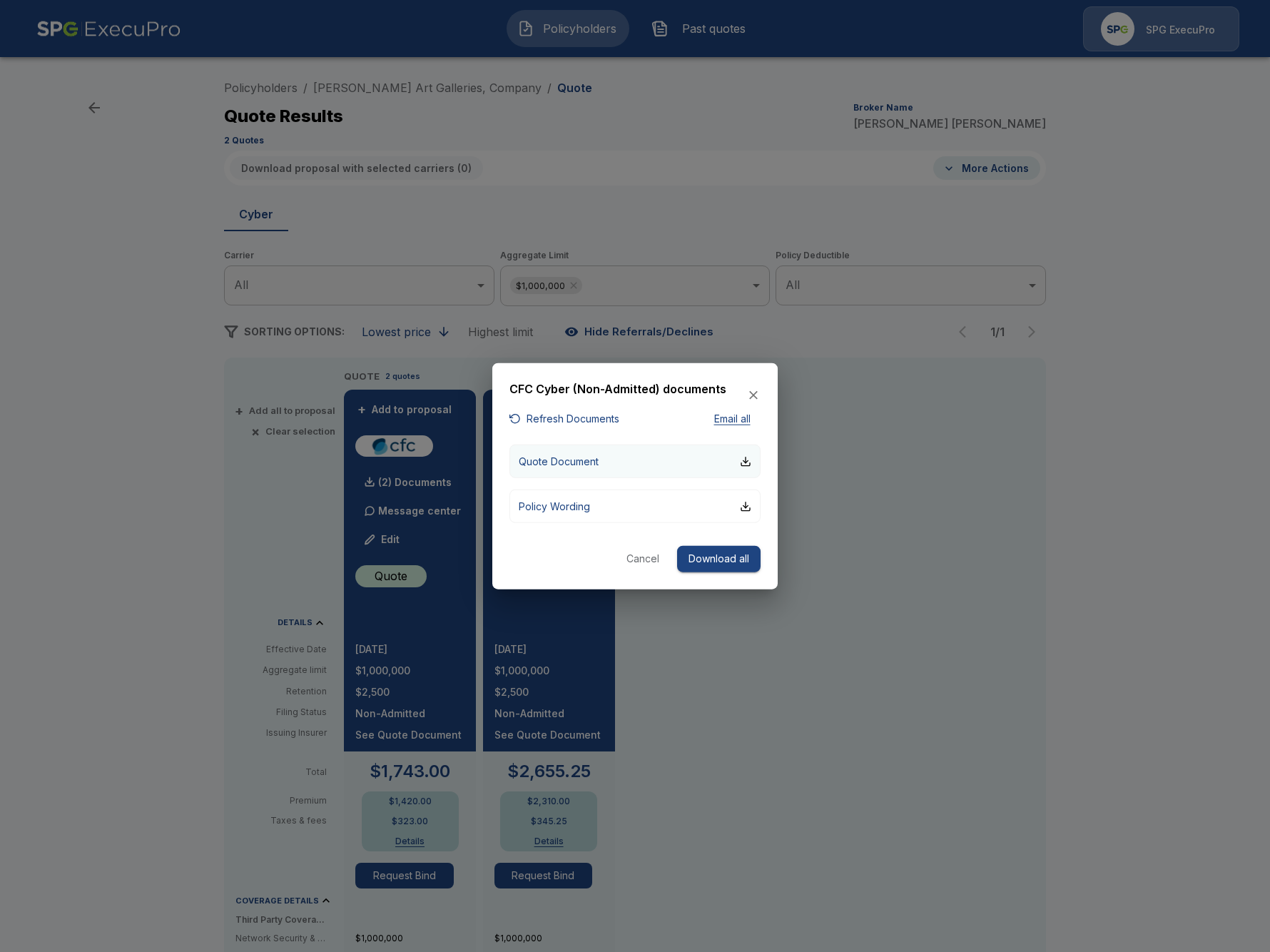
click at [695, 469] on button "Quote Document" at bounding box center [635, 461] width 251 height 34
click at [98, 451] on div at bounding box center [635, 476] width 1270 height 952
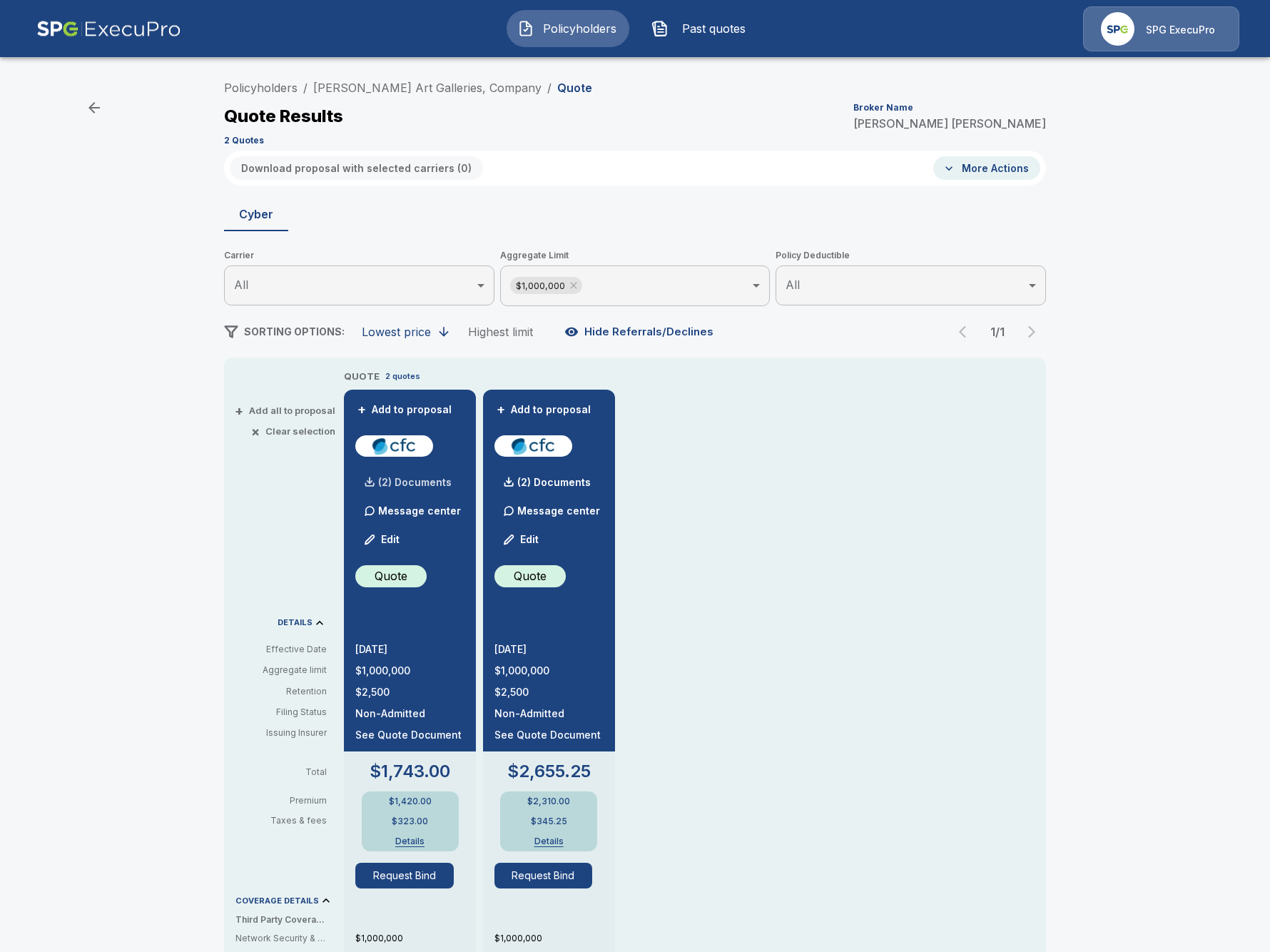
click at [404, 478] on div "(2) Documents" at bounding box center [404, 482] width 96 height 28
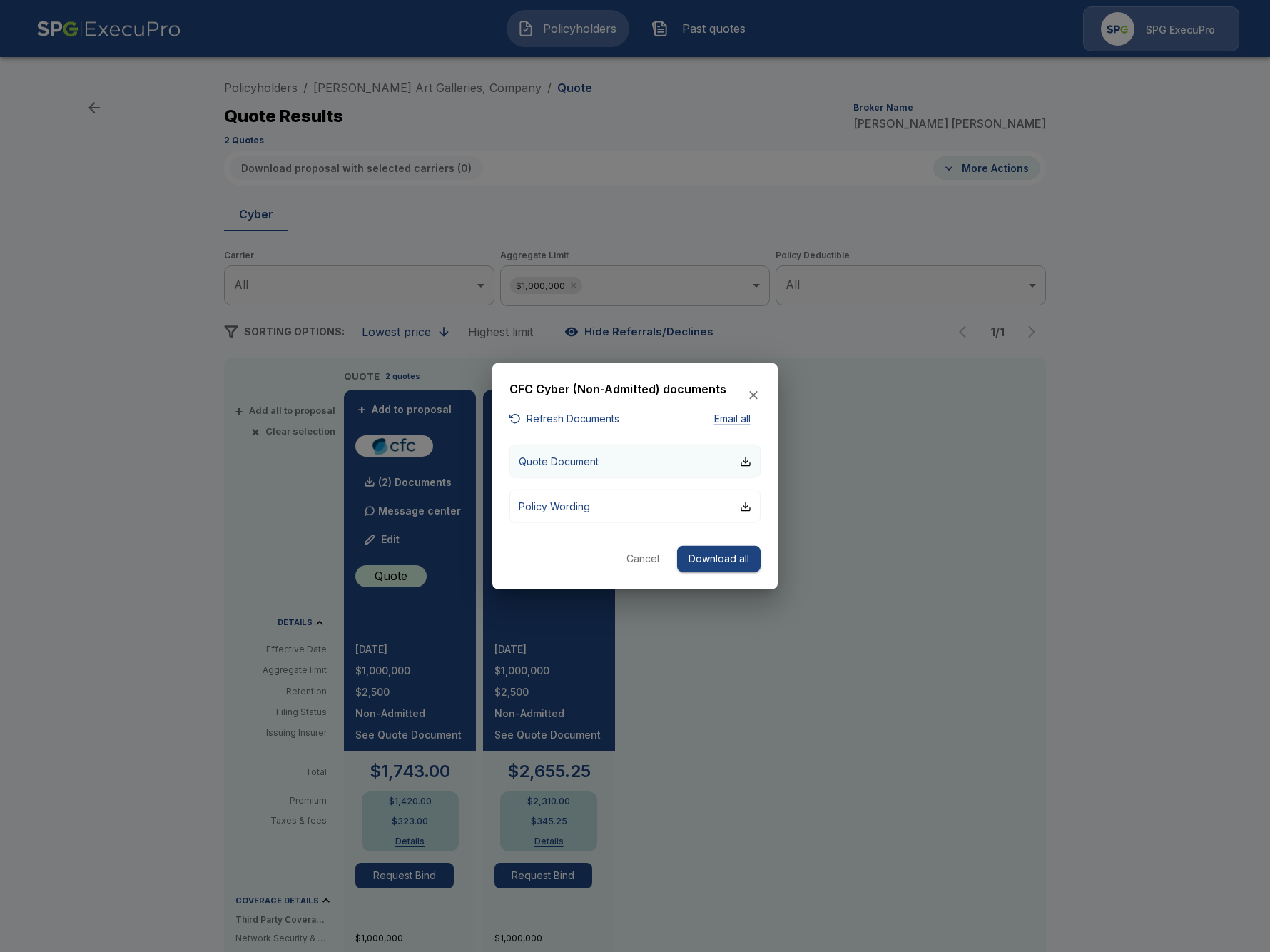
click at [615, 458] on button "Quote Document" at bounding box center [635, 461] width 251 height 34
click at [221, 533] on div at bounding box center [635, 476] width 1270 height 952
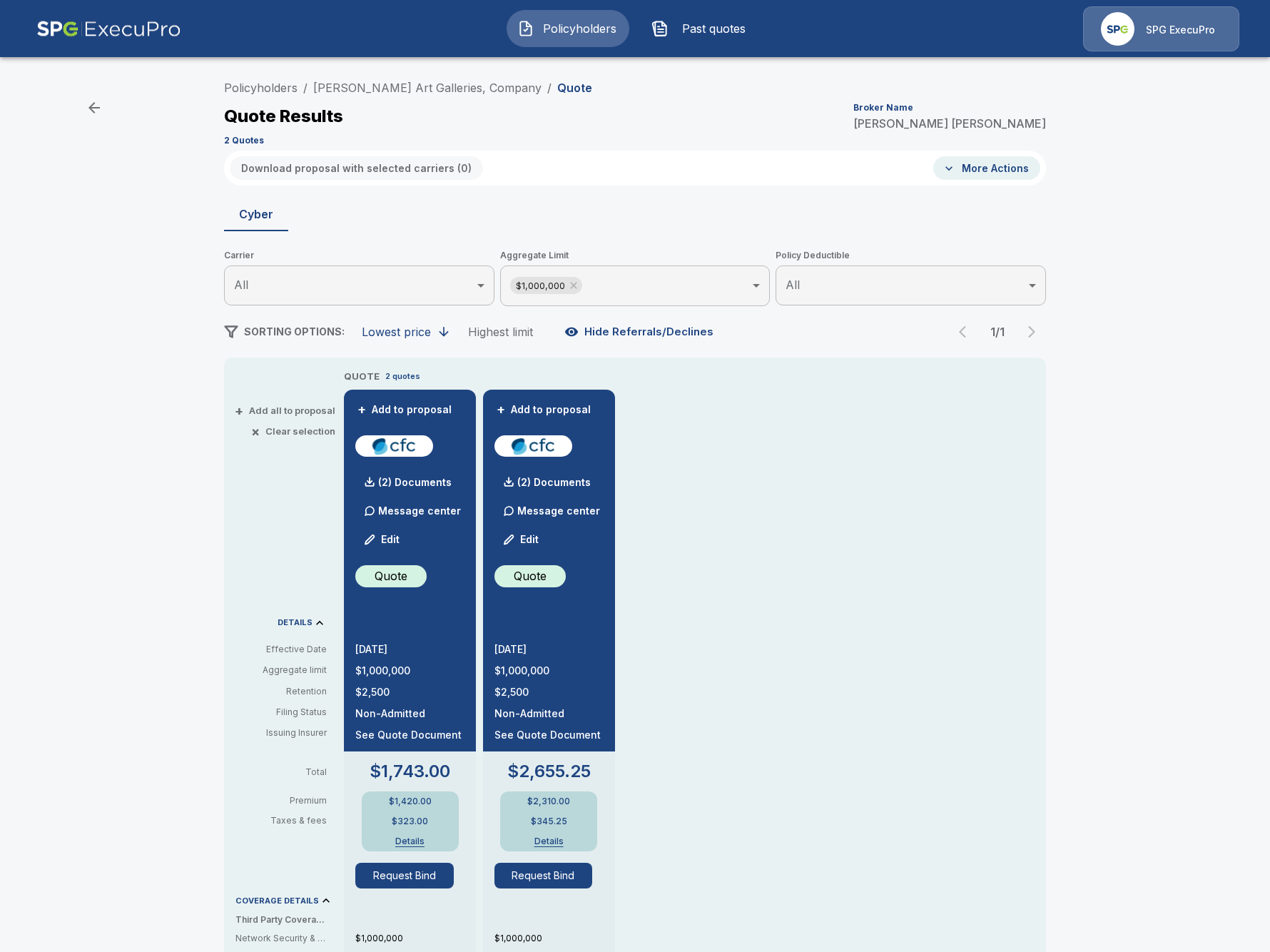
click at [1079, 591] on div "Policyholders / DuMouchelle Art Galleries, Company / Quote Quote Results Broker…" at bounding box center [635, 764] width 1270 height 1393
click at [93, 458] on div "Policyholders / DuMouchelle Art Galleries, Company / Quote Quote Results Broker…" at bounding box center [635, 764] width 1270 height 1393
click at [128, 468] on div "Policyholders / DuMouchelle Art Galleries, Company / Quote Quote Results Broker…" at bounding box center [635, 764] width 1270 height 1393
click at [394, 493] on div "(2) Documents" at bounding box center [404, 482] width 96 height 28
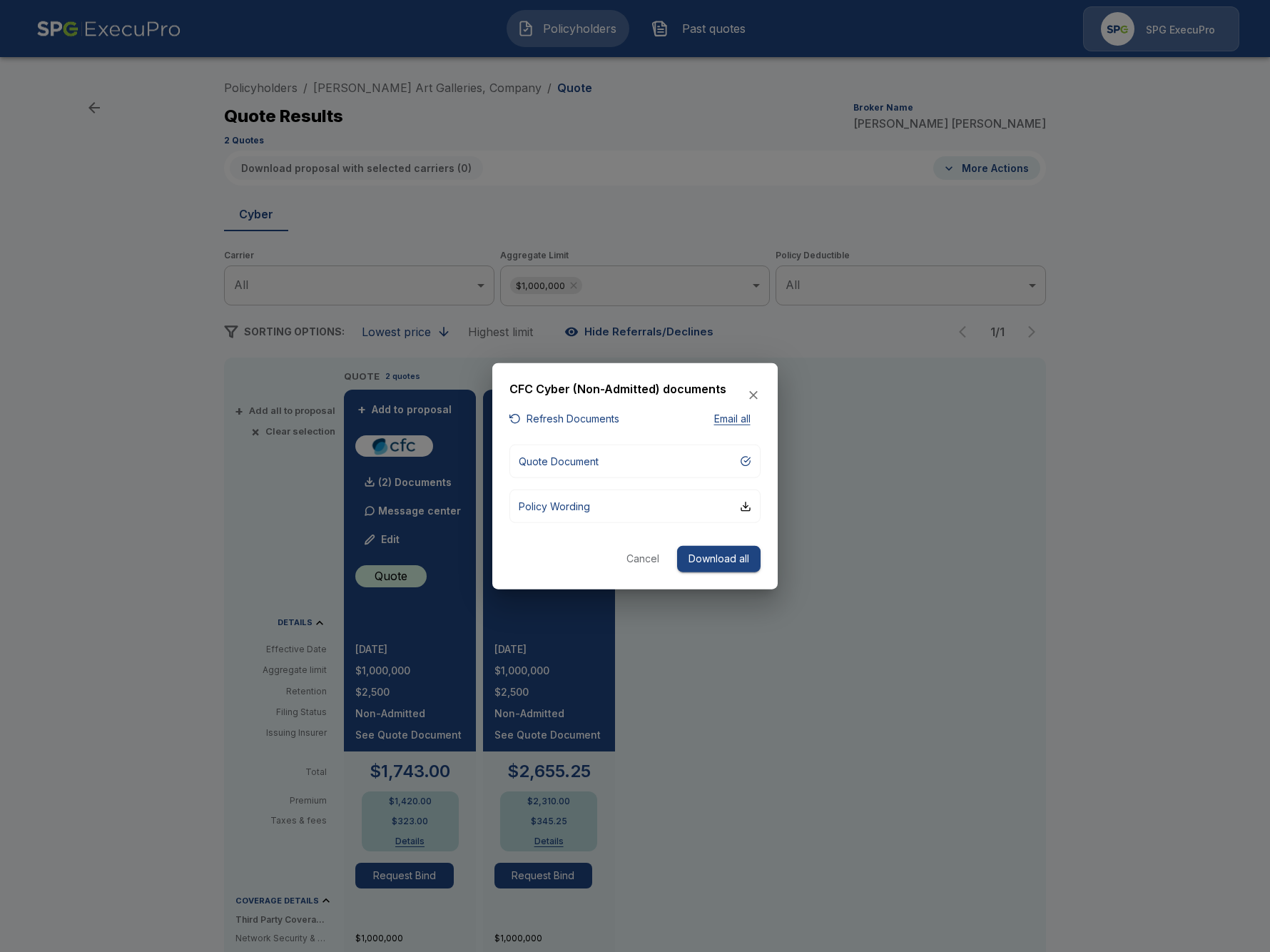
click at [269, 601] on div at bounding box center [635, 476] width 1270 height 952
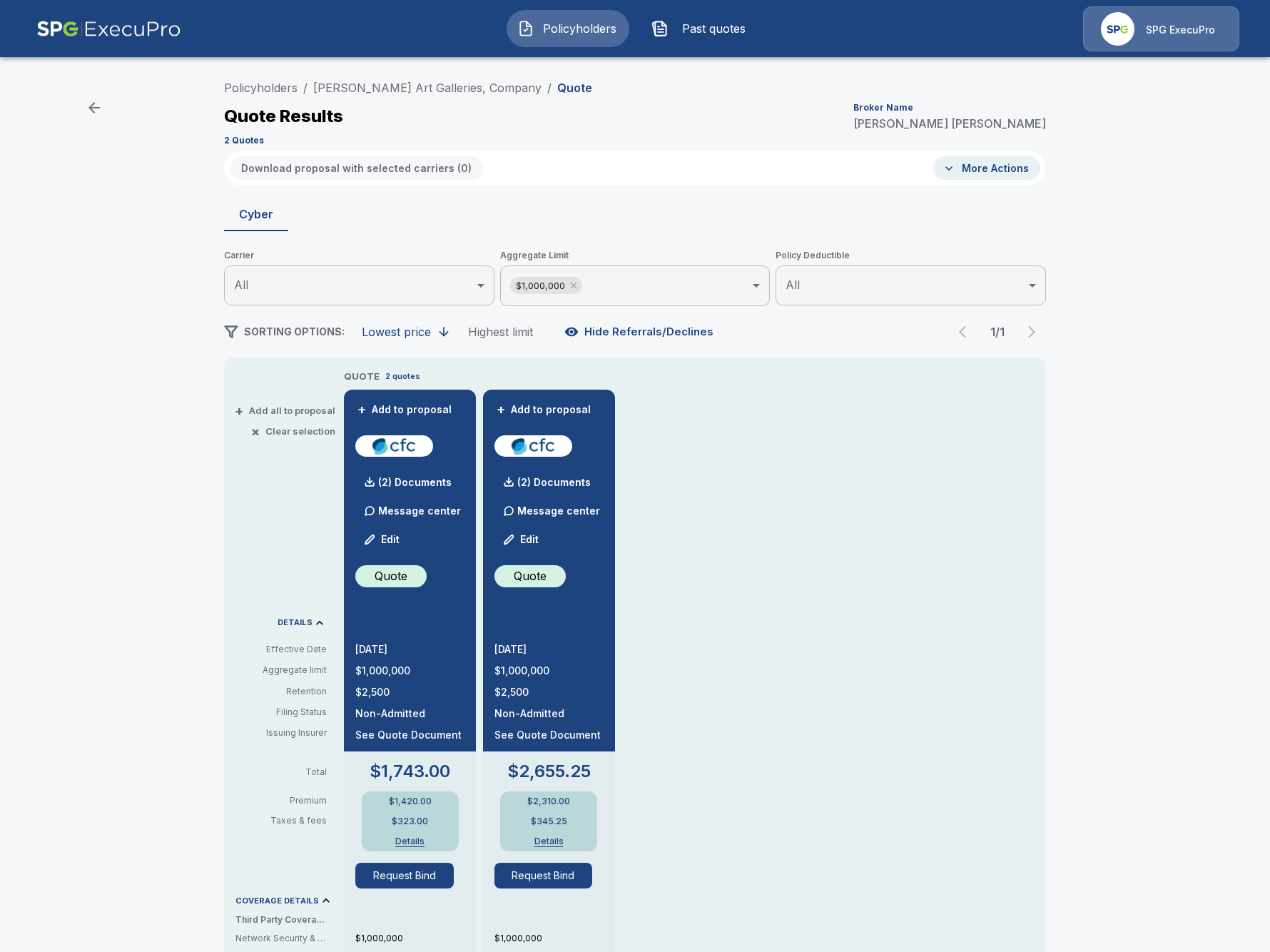
click at [90, 344] on div "Policyholders / DuMouchelle Art Galleries, Company / Quote Quote Results Broker…" at bounding box center [635, 764] width 1270 height 1393
drag, startPoint x: 117, startPoint y: 754, endPoint x: 244, endPoint y: 728, distance: 129.6
click at [118, 753] on div "Policyholders / DuMouchelle Art Galleries, Company / Quote Quote Results Broker…" at bounding box center [635, 764] width 1270 height 1393
click at [412, 838] on button "Details" at bounding box center [410, 841] width 57 height 9
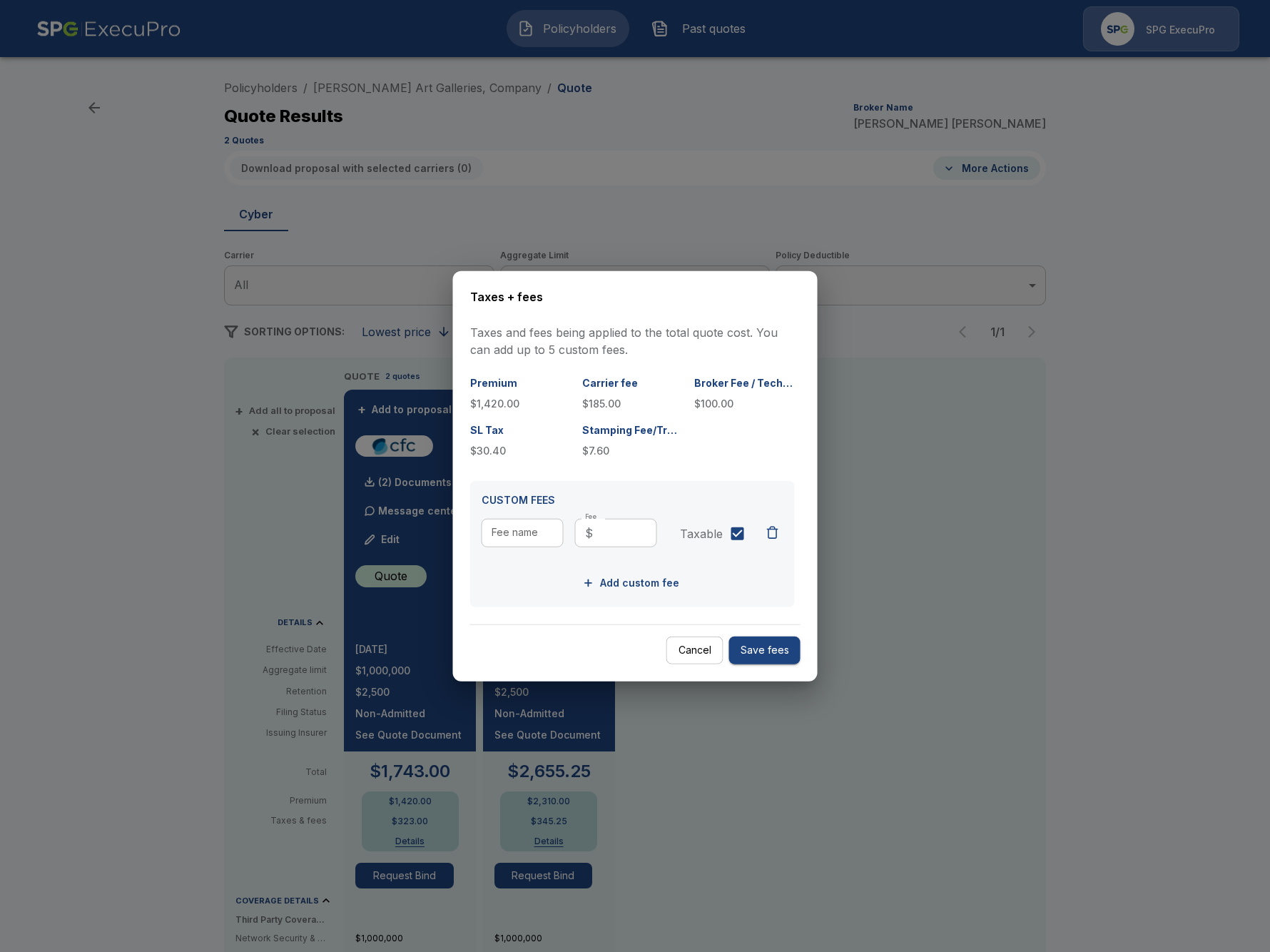
click at [1079, 740] on div at bounding box center [635, 476] width 1270 height 952
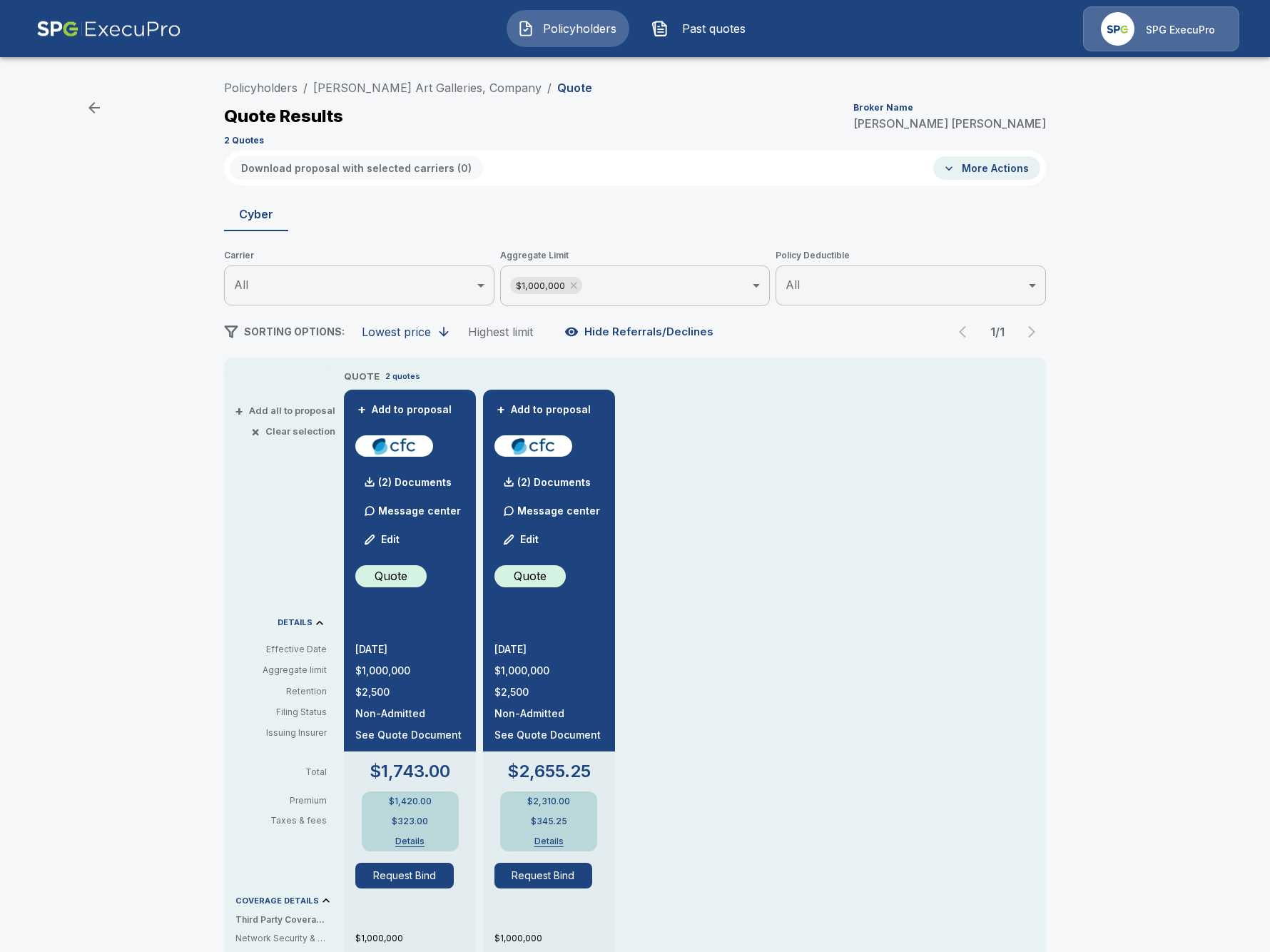
click at [154, 703] on div "Policyholders / DuMouchelle Art Galleries, Company / Quote Quote Results Broker…" at bounding box center [635, 764] width 1270 height 1393
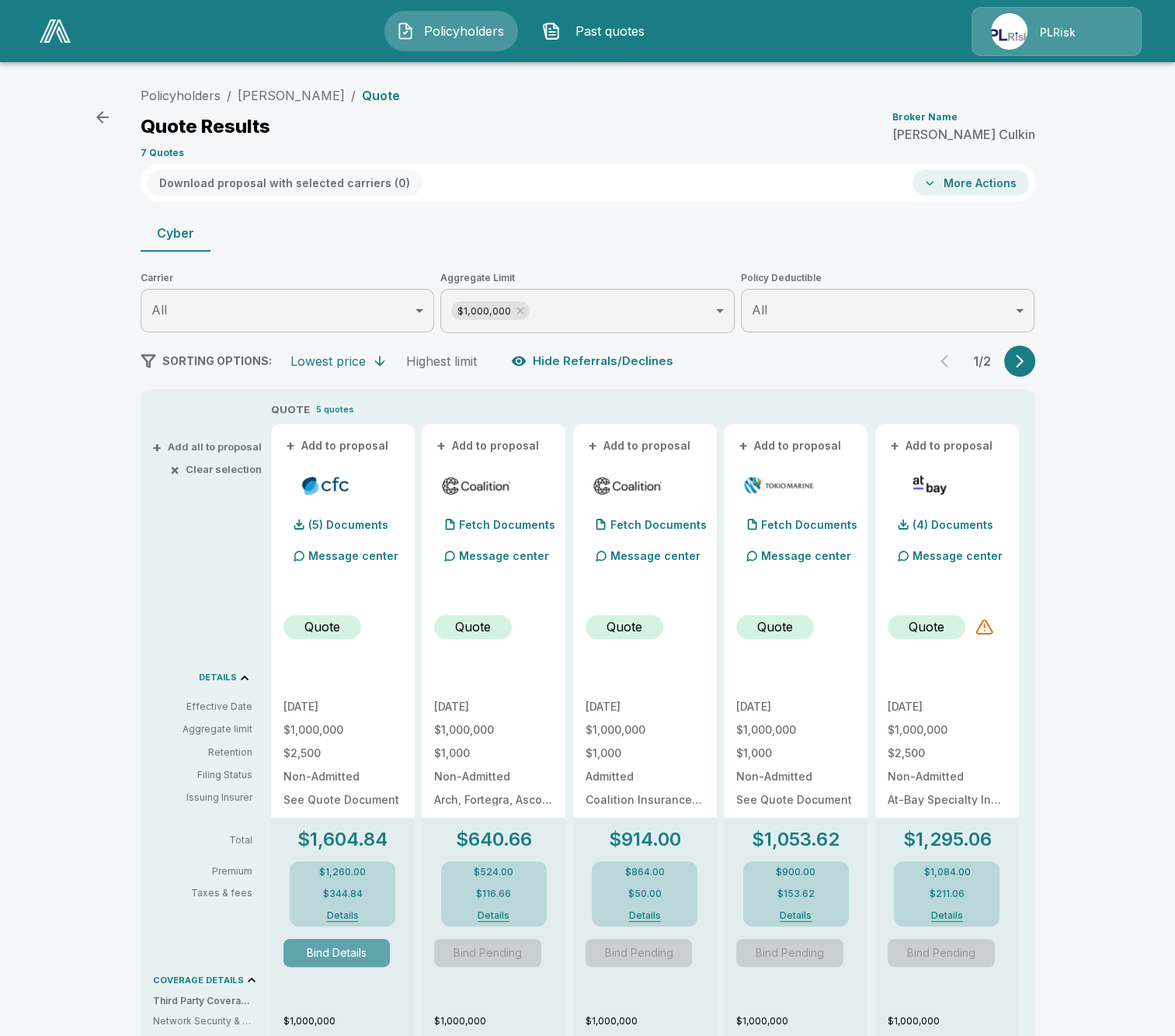
click at [346, 953] on button "Bind Details" at bounding box center [337, 952] width 107 height 28
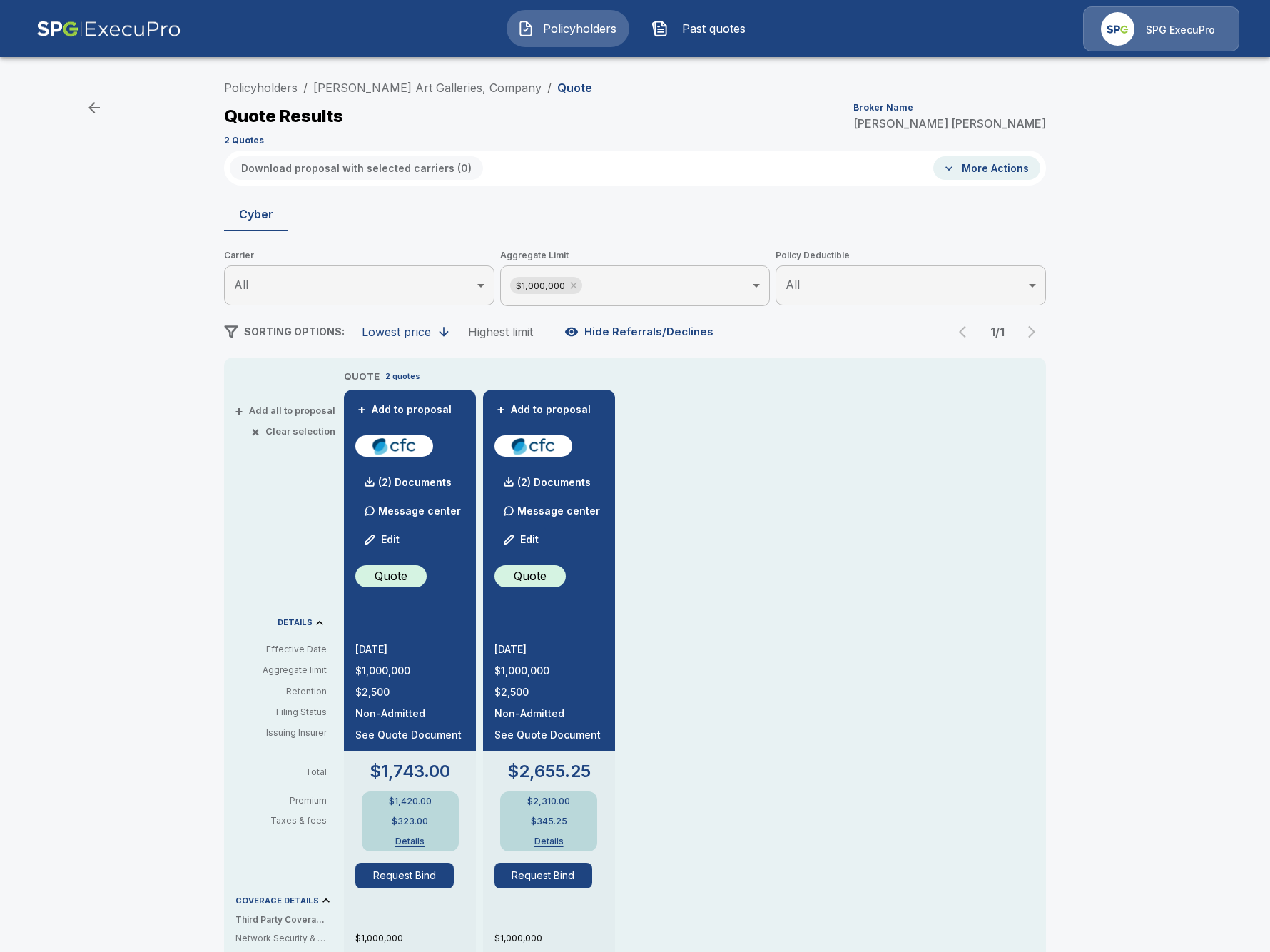
click at [143, 430] on div "Policyholders / DuMouchelle Art Galleries, Company / Quote Quote Results Broker…" at bounding box center [635, 764] width 1270 height 1393
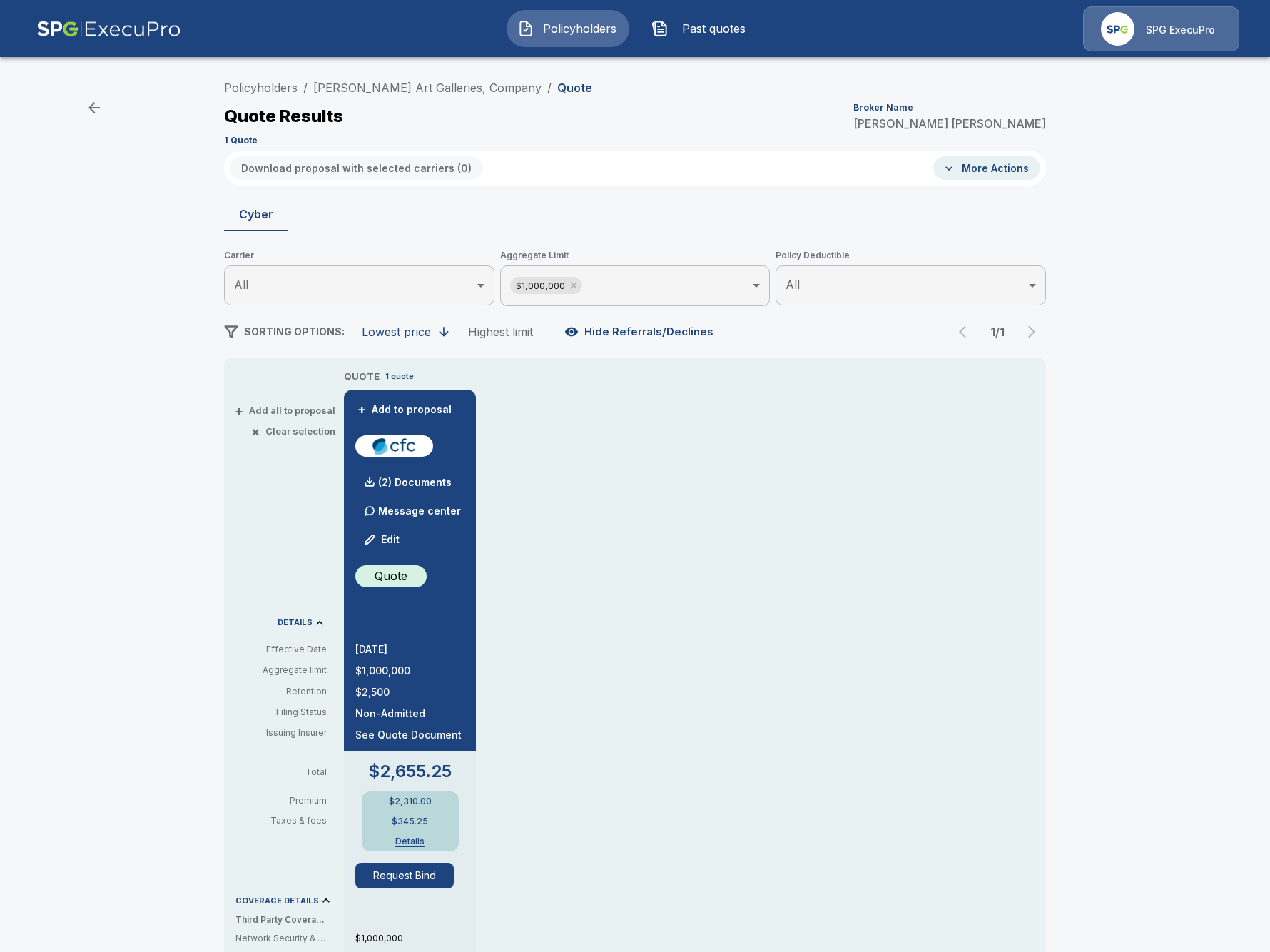
click at [397, 82] on link "[PERSON_NAME] Art Galleries, Company" at bounding box center [427, 87] width 228 height 14
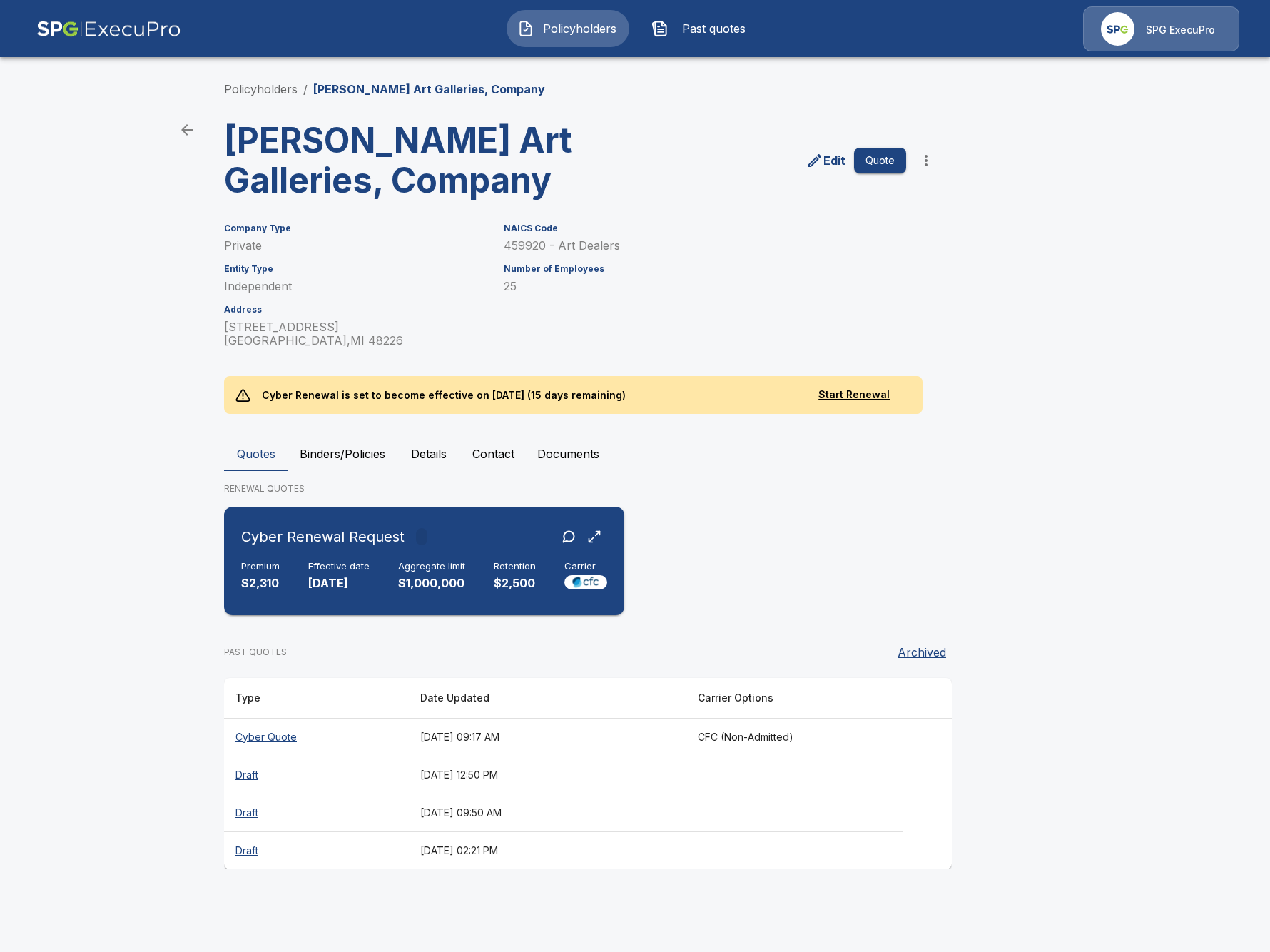
click at [463, 548] on div "Cyber Renewal Request" at bounding box center [424, 537] width 366 height 26
click at [242, 574] on div "Premium $2,310" at bounding box center [260, 577] width 39 height 31
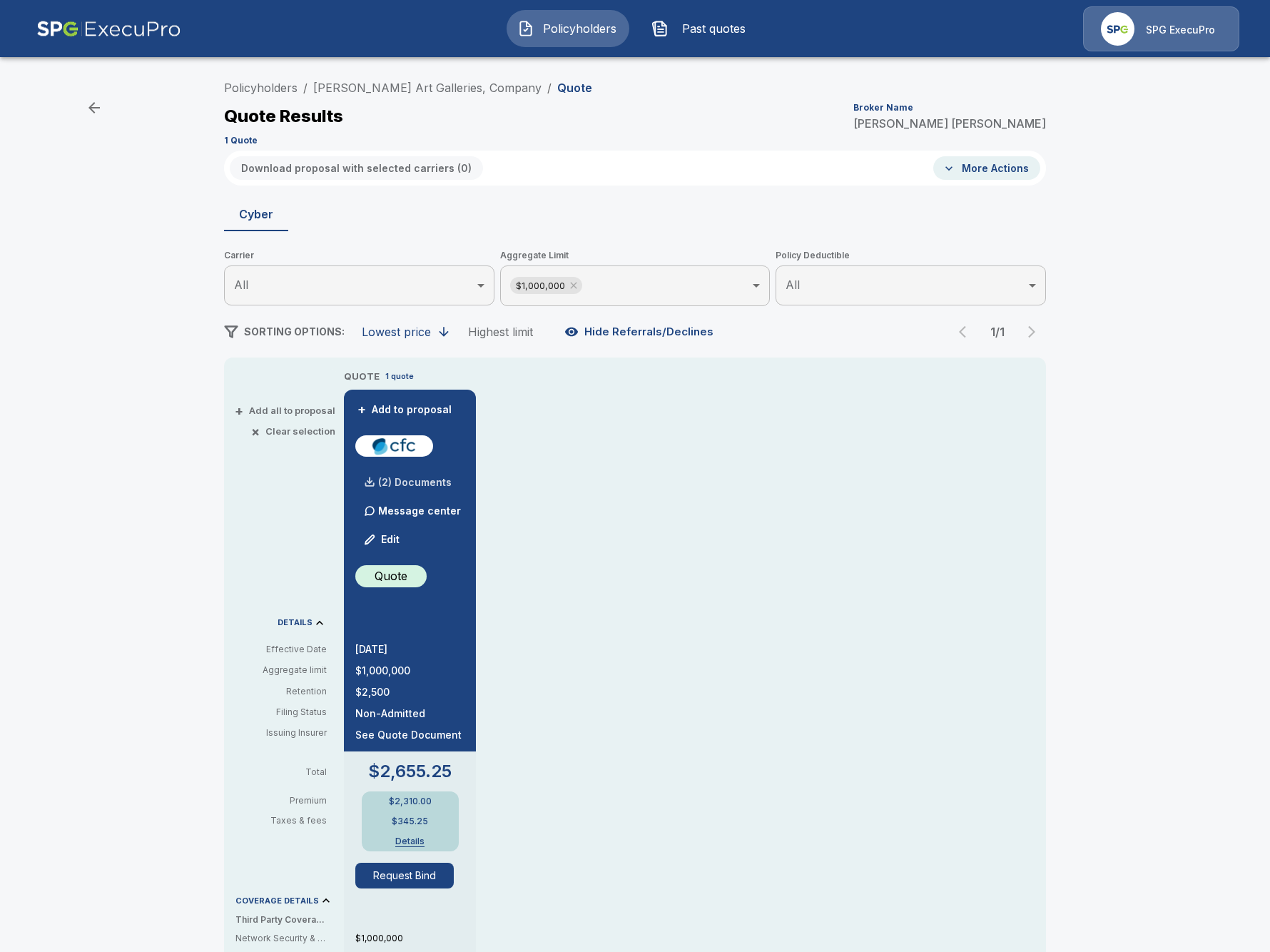
click at [393, 485] on p "(2) Documents" at bounding box center [415, 482] width 73 height 10
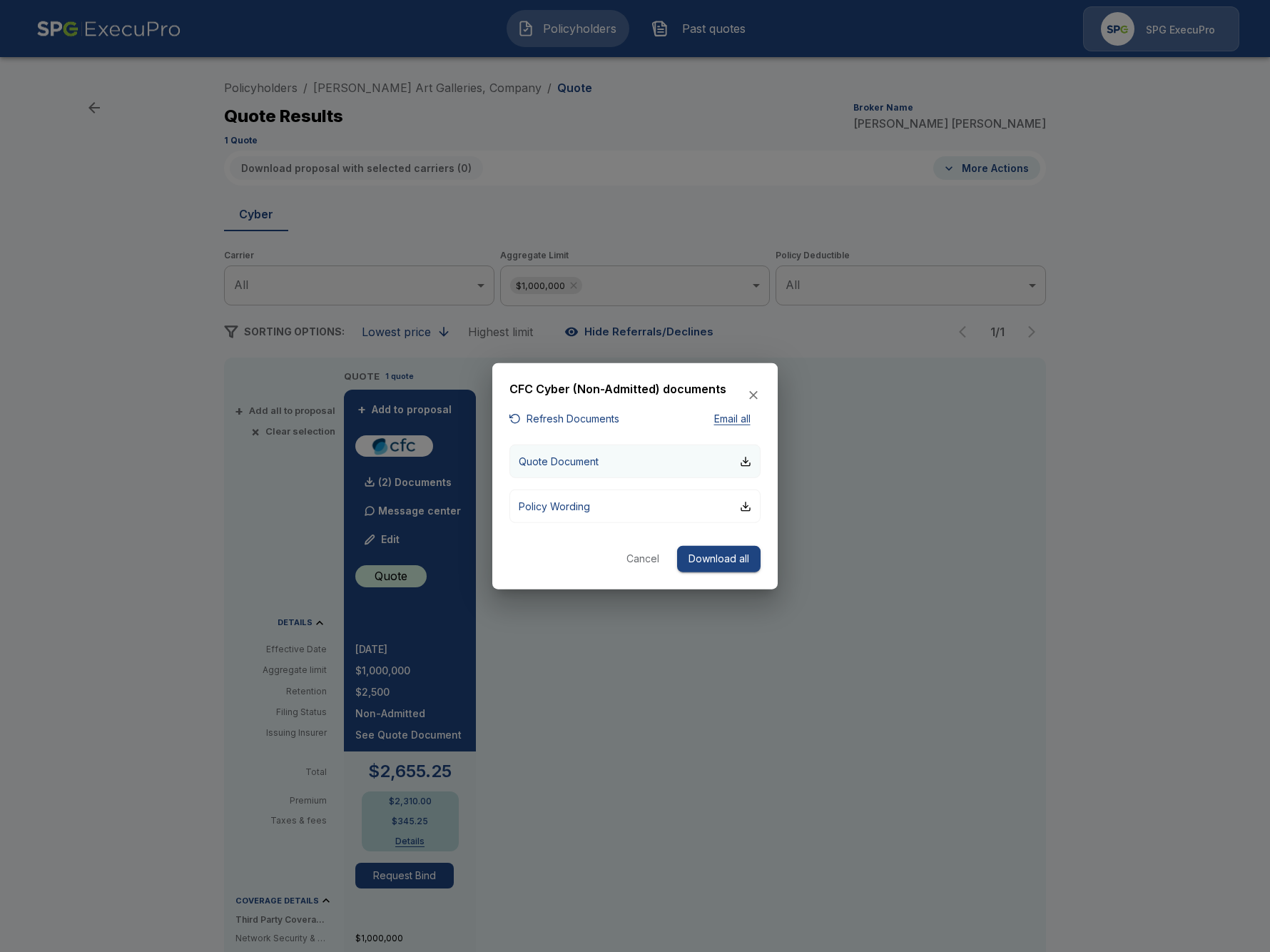
click at [598, 468] on button "Quote Document" at bounding box center [635, 461] width 251 height 34
click at [166, 478] on div at bounding box center [635, 476] width 1270 height 952
